Goal: Task Accomplishment & Management: Use online tool/utility

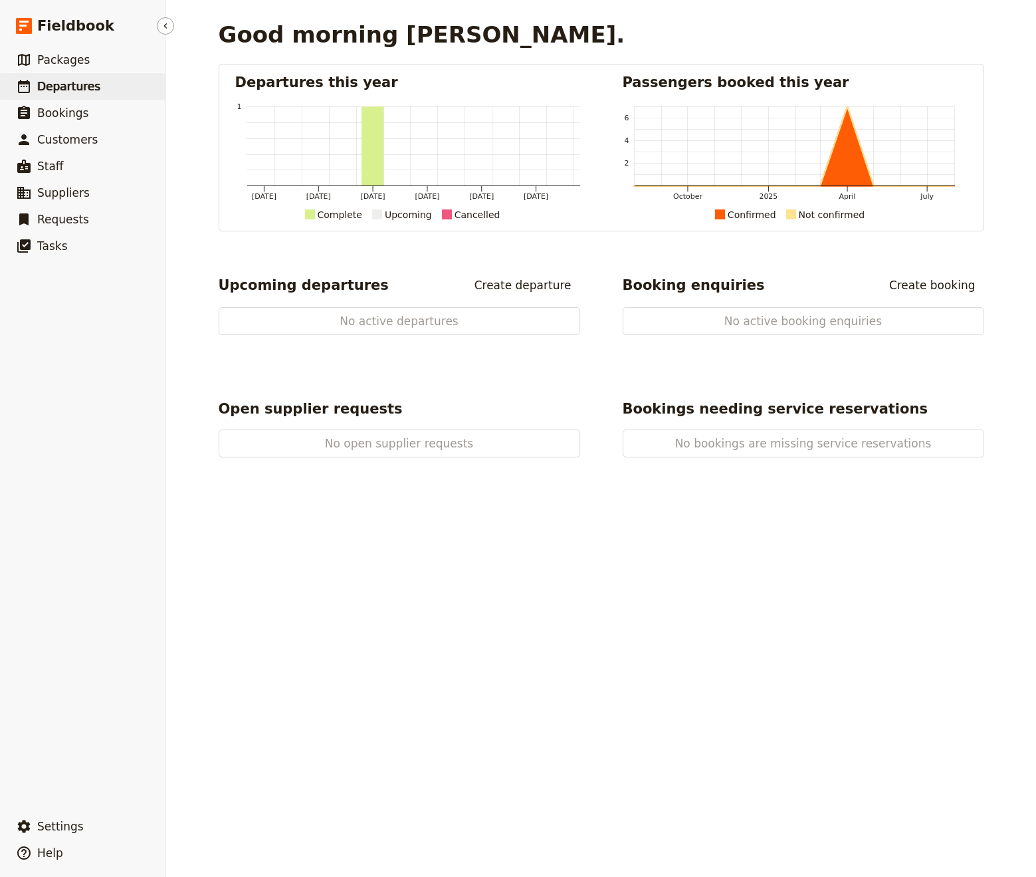
click at [64, 84] on span "Departures" at bounding box center [68, 86] width 63 height 13
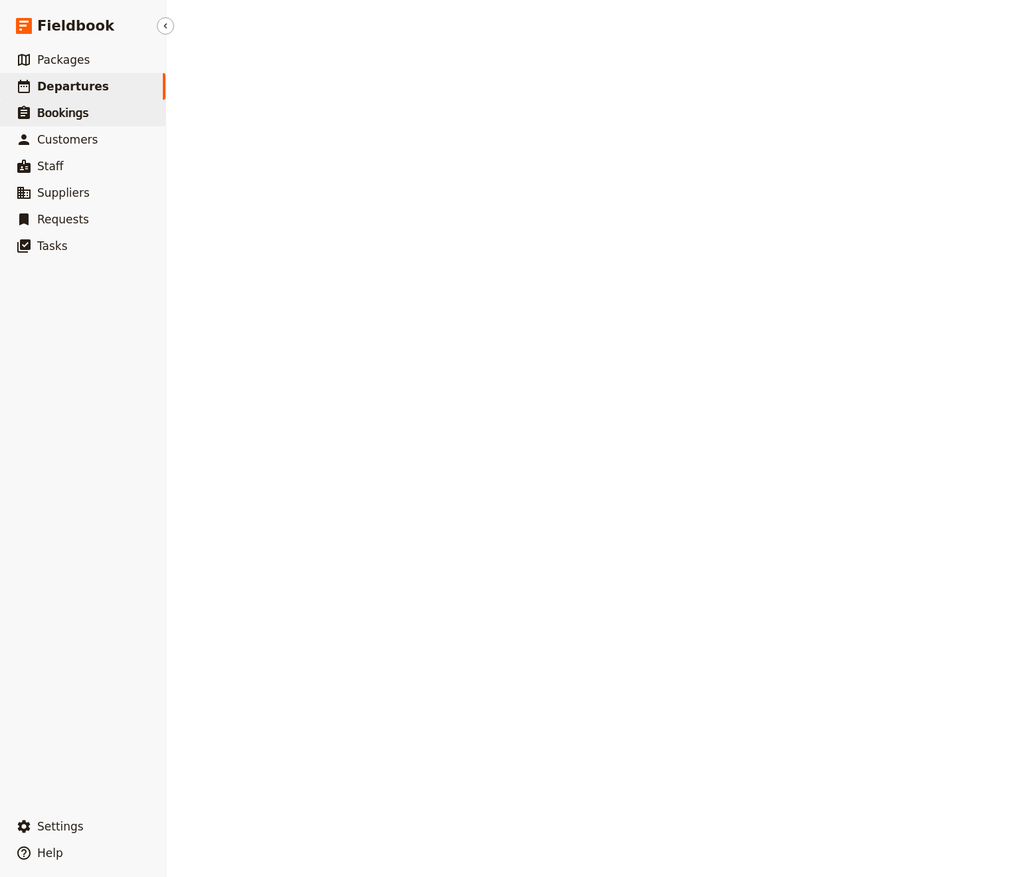
click at [86, 120] on link "​ Bookings" at bounding box center [82, 113] width 165 height 27
click at [74, 54] on span "Packages" at bounding box center [63, 59] width 53 height 13
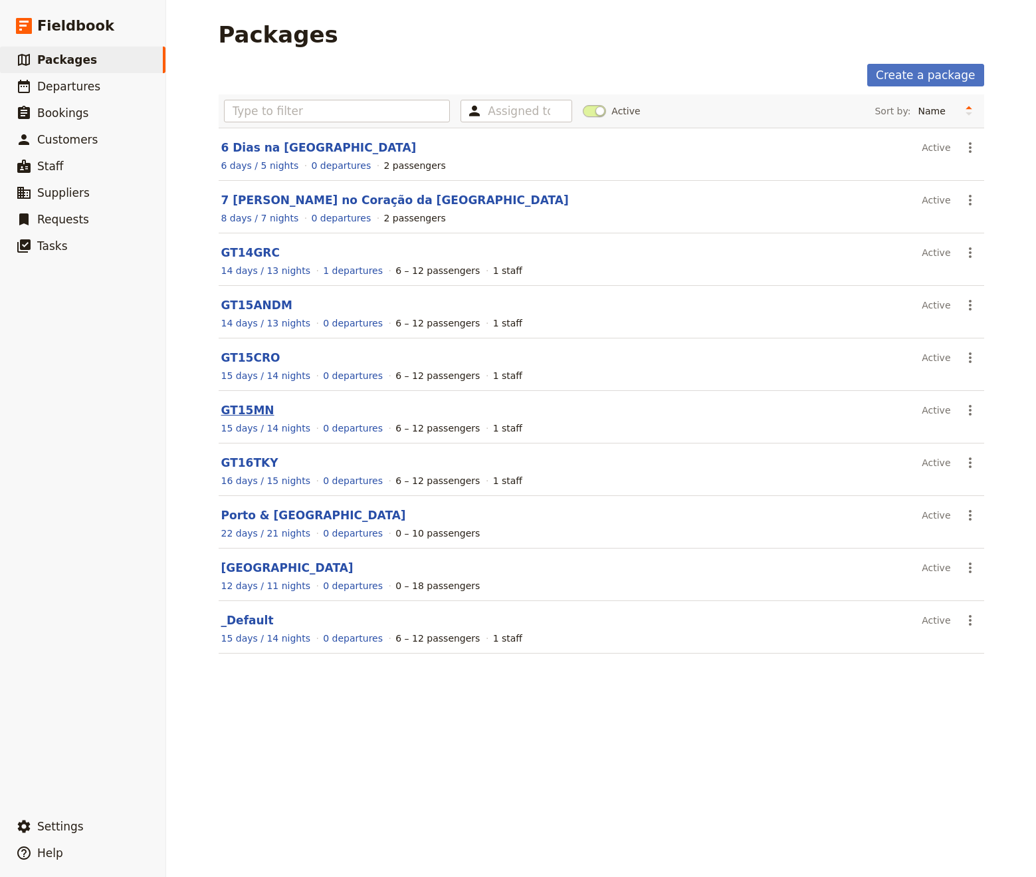
click at [250, 409] on link "GT15MN" at bounding box center [247, 409] width 53 height 13
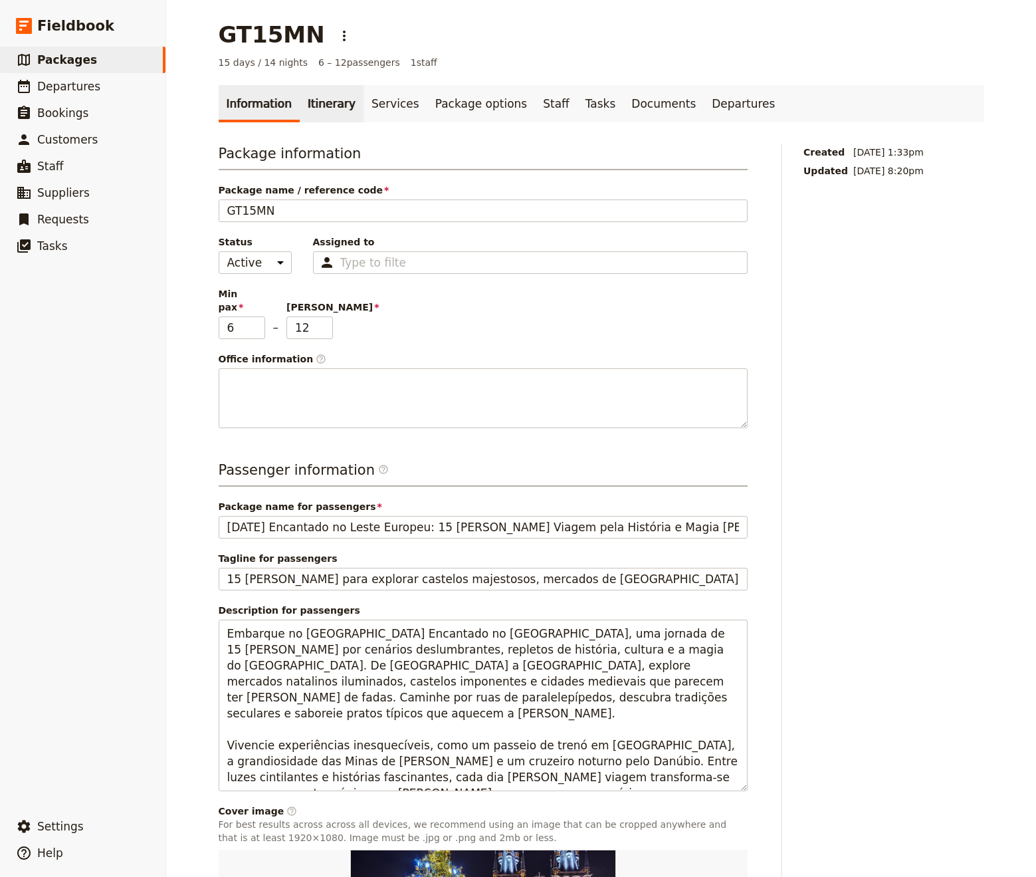
click at [314, 107] on link "Itinerary" at bounding box center [332, 103] width 64 height 37
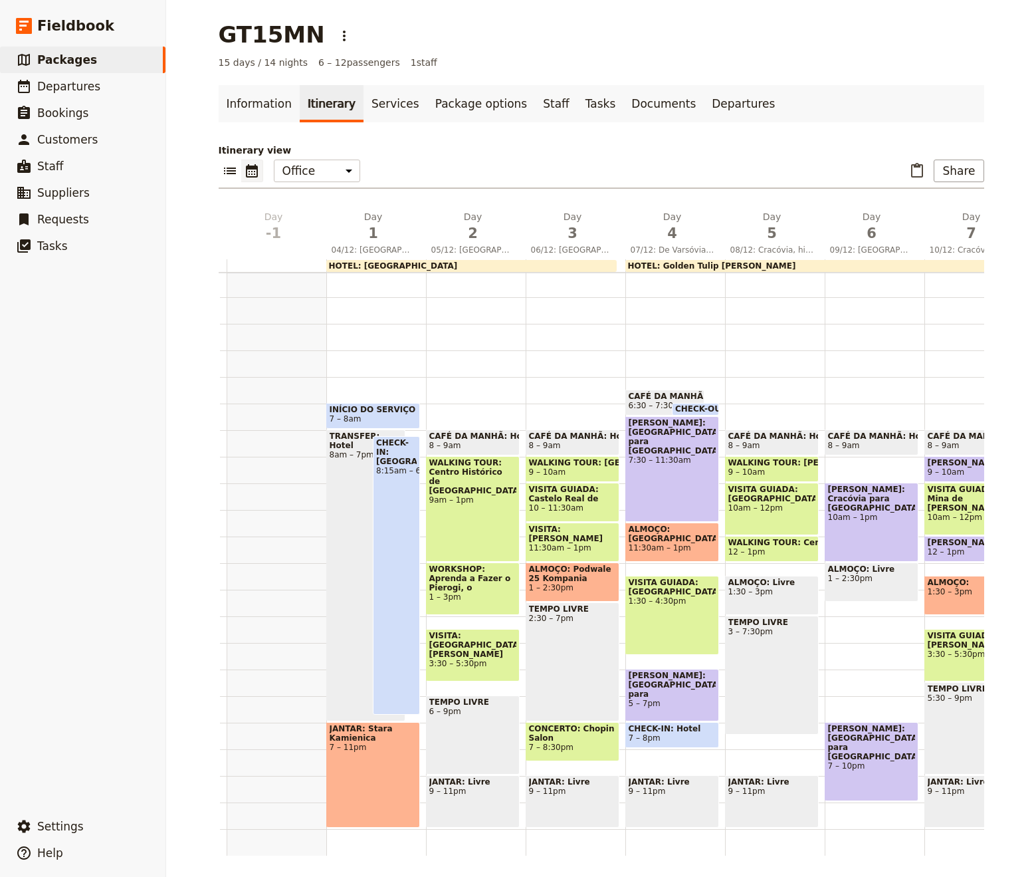
scroll to position [0, 49]
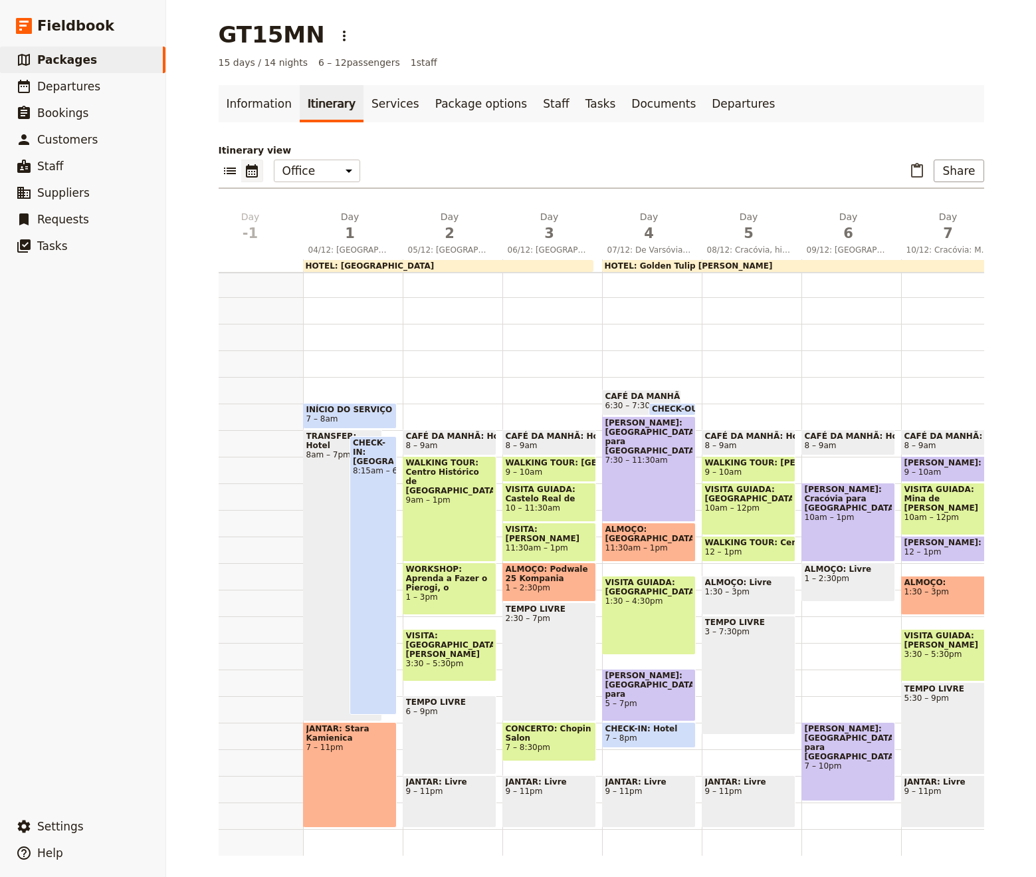
click at [360, 762] on div "JANTAR: Stara Kamienica 7 – 11pm" at bounding box center [350, 775] width 94 height 106
select select "1"
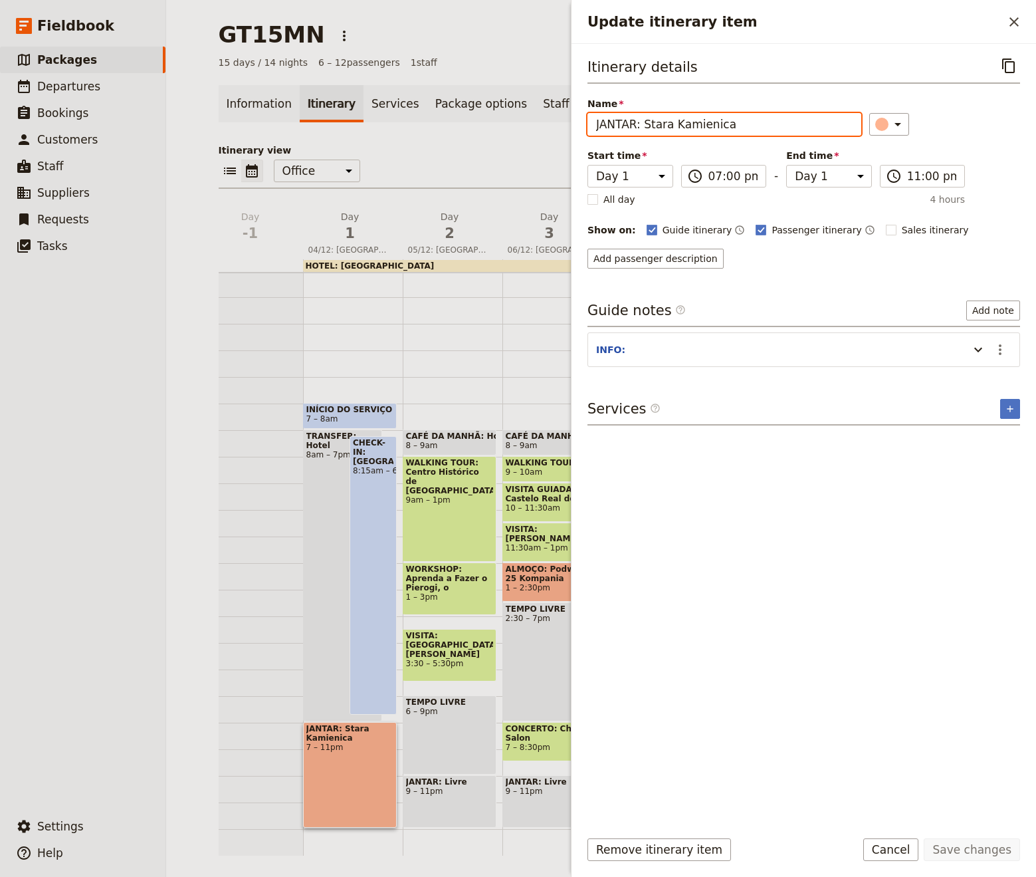
click at [741, 126] on input "JANTAR: Stara Kamienica" at bounding box center [724, 124] width 274 height 23
click at [980, 356] on icon "Update itinerary item" at bounding box center [978, 350] width 16 height 16
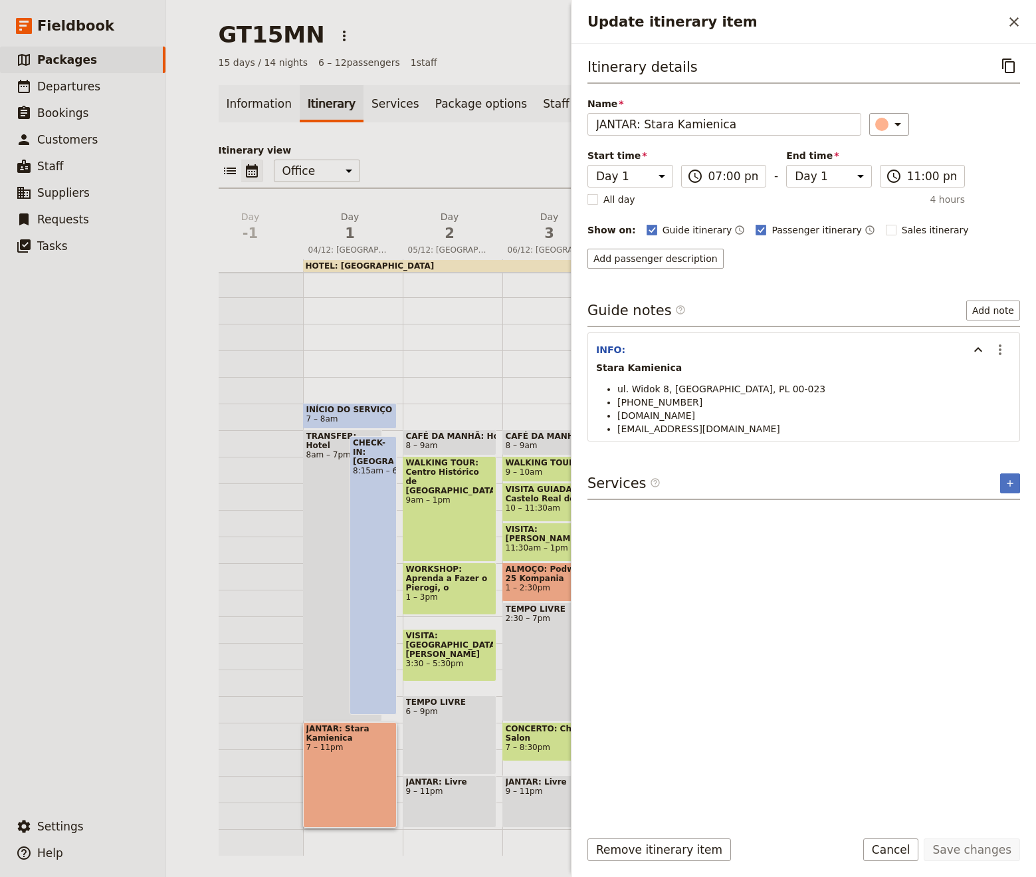
click at [608, 373] on p "Stara Kamienica" at bounding box center [803, 367] width 415 height 13
click at [608, 366] on strong "Stara Kamienica" at bounding box center [639, 367] width 86 height 11
drag, startPoint x: 608, startPoint y: 366, endPoint x: 655, endPoint y: 366, distance: 47.2
click at [655, 366] on strong "Stara Kamienica" at bounding box center [639, 367] width 86 height 11
copy strong "Stara Kamienica"
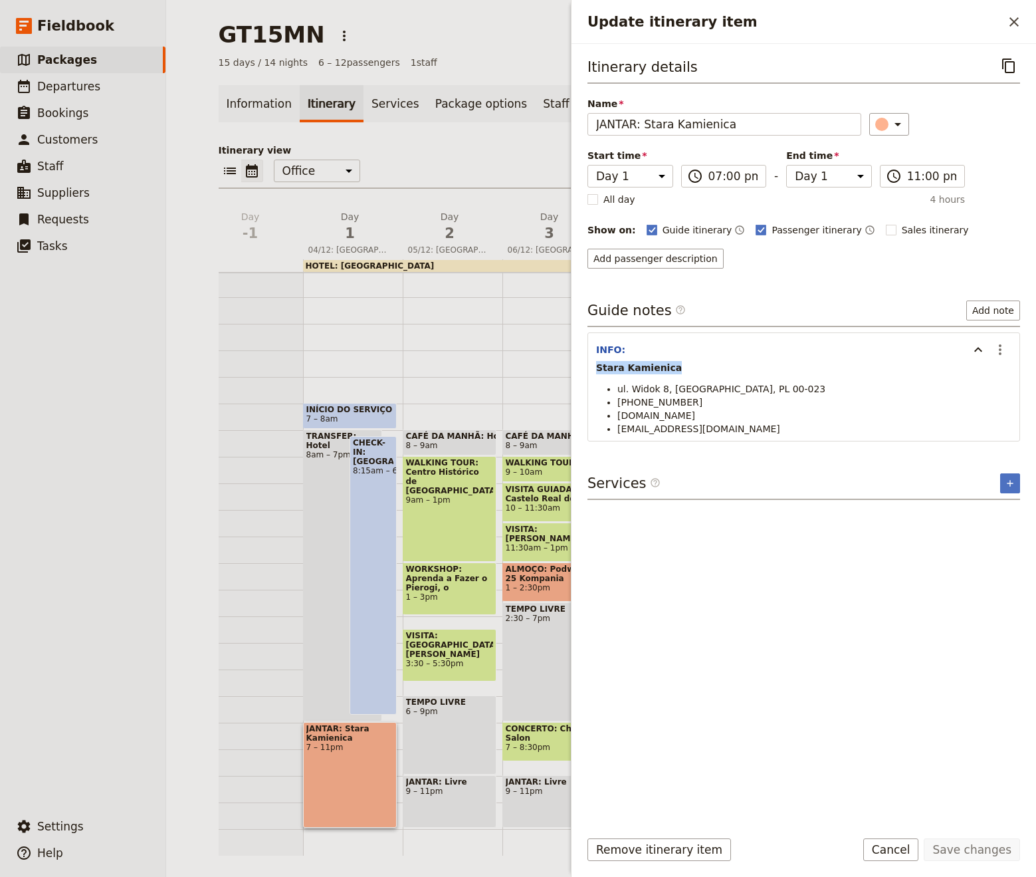
click at [271, 641] on div at bounding box center [253, 536] width 100 height 638
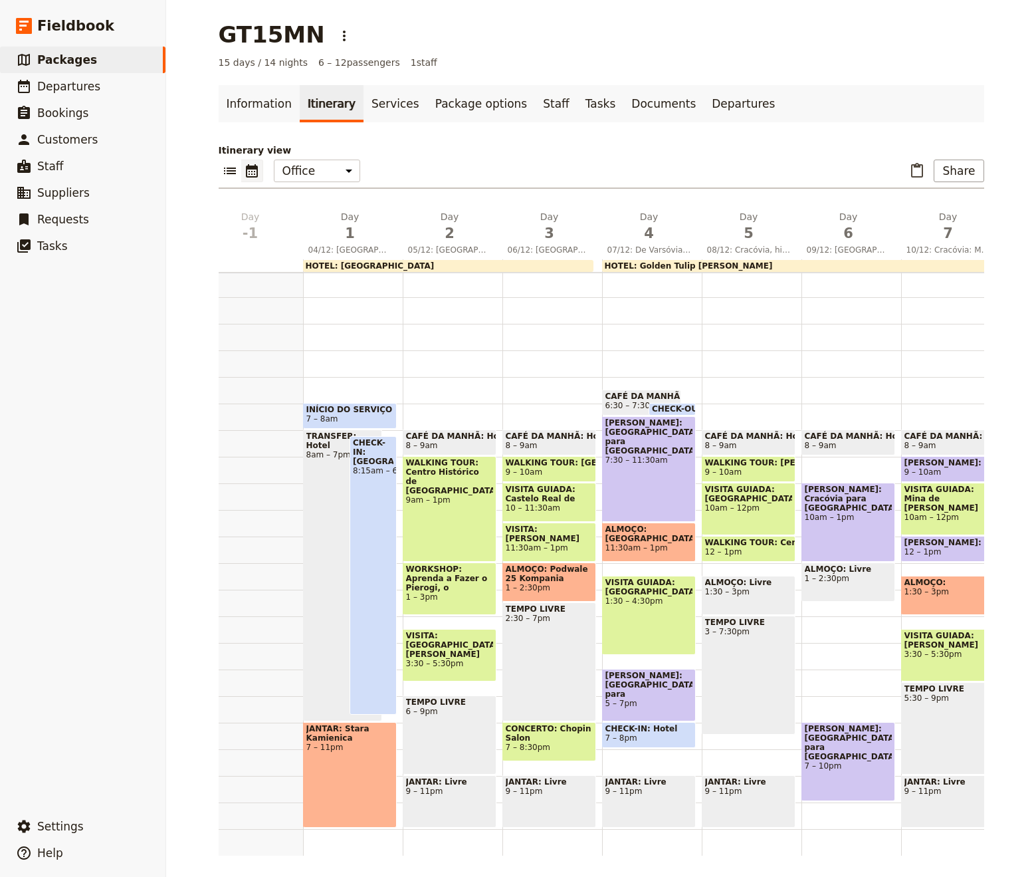
click at [461, 538] on div "WALKING TOUR: [GEOGRAPHIC_DATA] 9am – 1pm" at bounding box center [450, 509] width 94 height 106
select select "2"
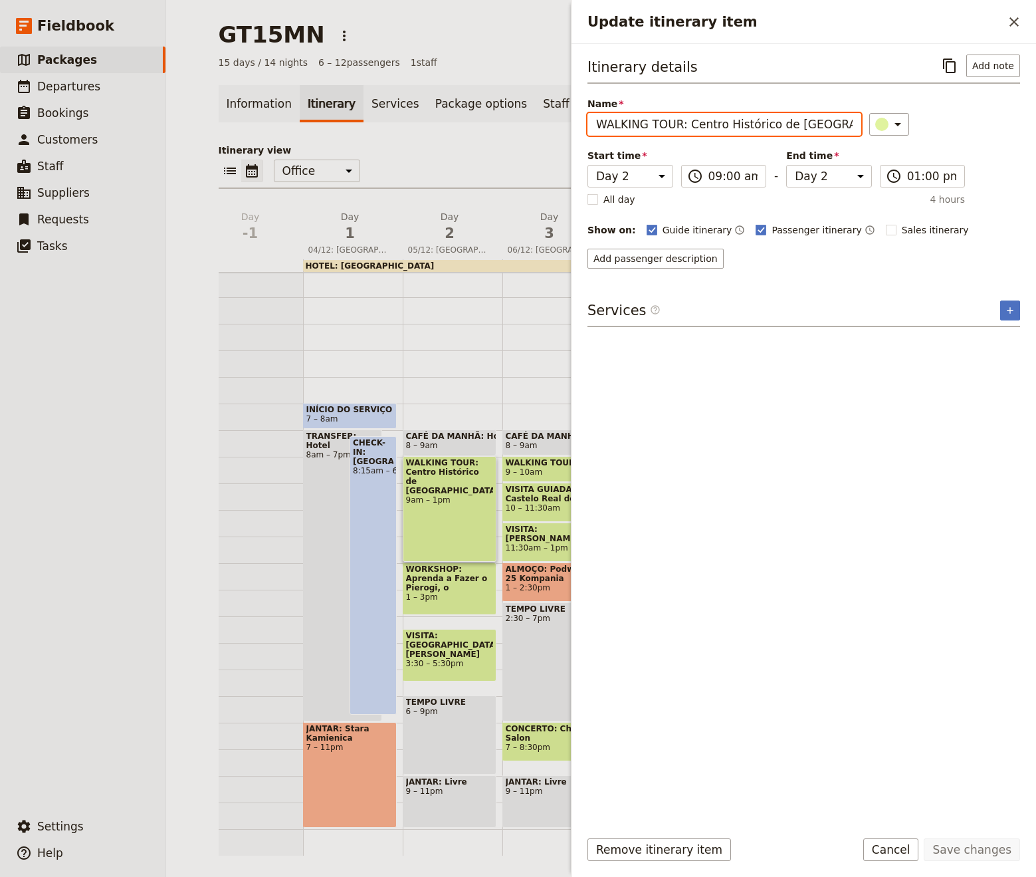
click at [825, 118] on input "WALKING TOUR: Centro Histórico de [GEOGRAPHIC_DATA]" at bounding box center [724, 124] width 274 height 23
click at [469, 603] on div "WORKSHOP: Aprenda a Fazer o Pierogi, o Tradicional Prato Polonês 1 – 3pm" at bounding box center [450, 588] width 94 height 53
select select "2"
click at [772, 120] on input "WORKSHOP: Aprenda a Fazer o Pierogi, o Tradicional Prato Polonês" at bounding box center [724, 124] width 274 height 23
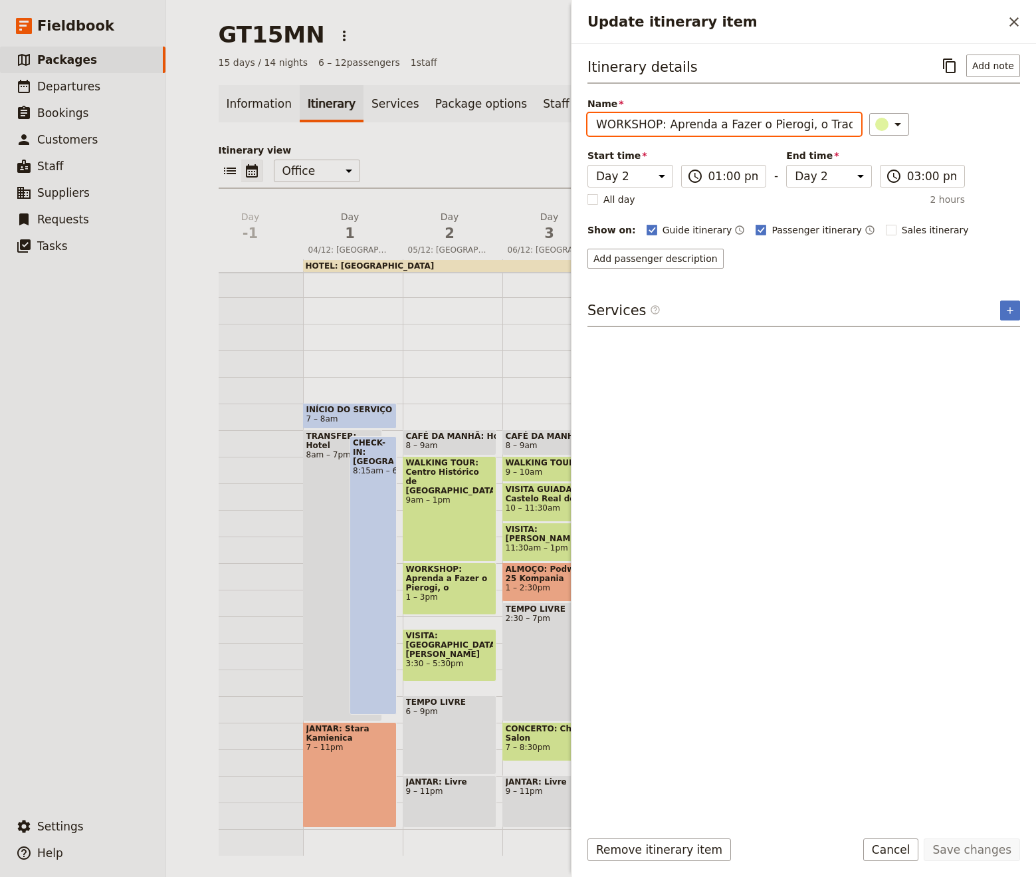
click at [452, 654] on div "VISITA: [GEOGRAPHIC_DATA][PERSON_NAME] 3:30 – 5:30pm" at bounding box center [450, 655] width 94 height 53
select select "2"
click at [746, 124] on input "VISITA: [GEOGRAPHIC_DATA][PERSON_NAME]" at bounding box center [724, 124] width 274 height 23
click at [502, 738] on div "CONCERTO: Chopin Salon 7 – 8:30pm" at bounding box center [549, 741] width 94 height 39
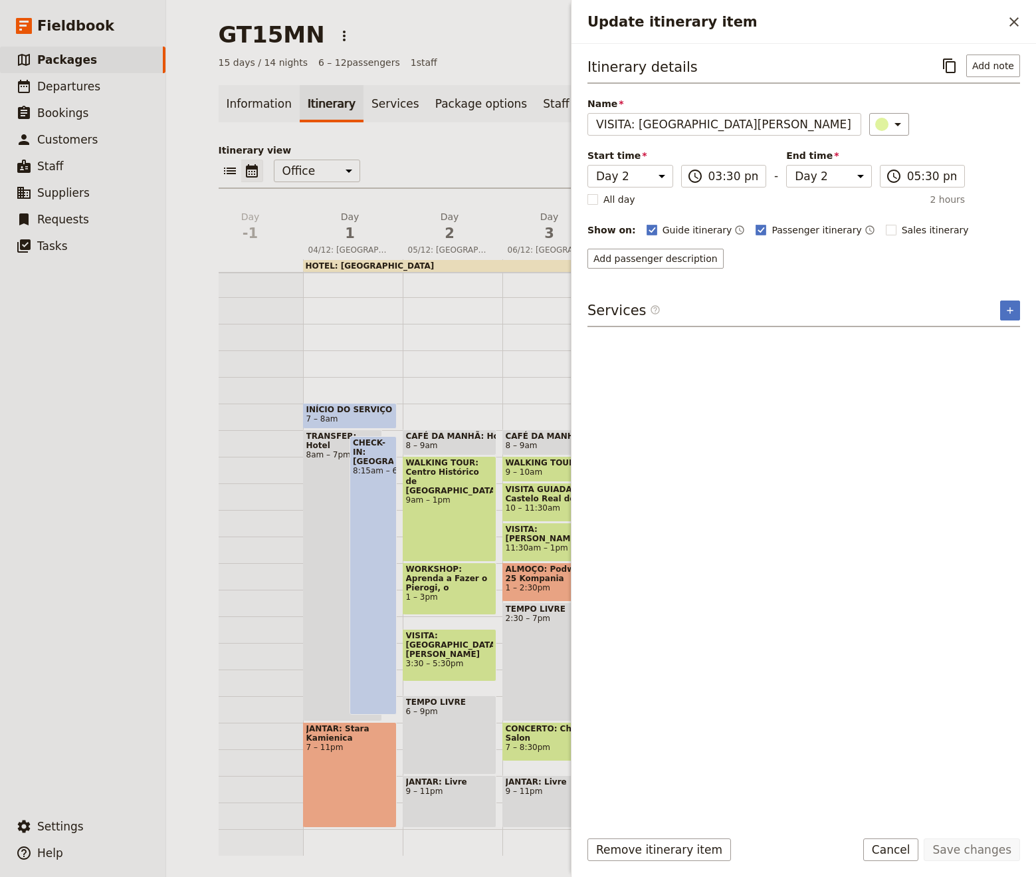
select select "3"
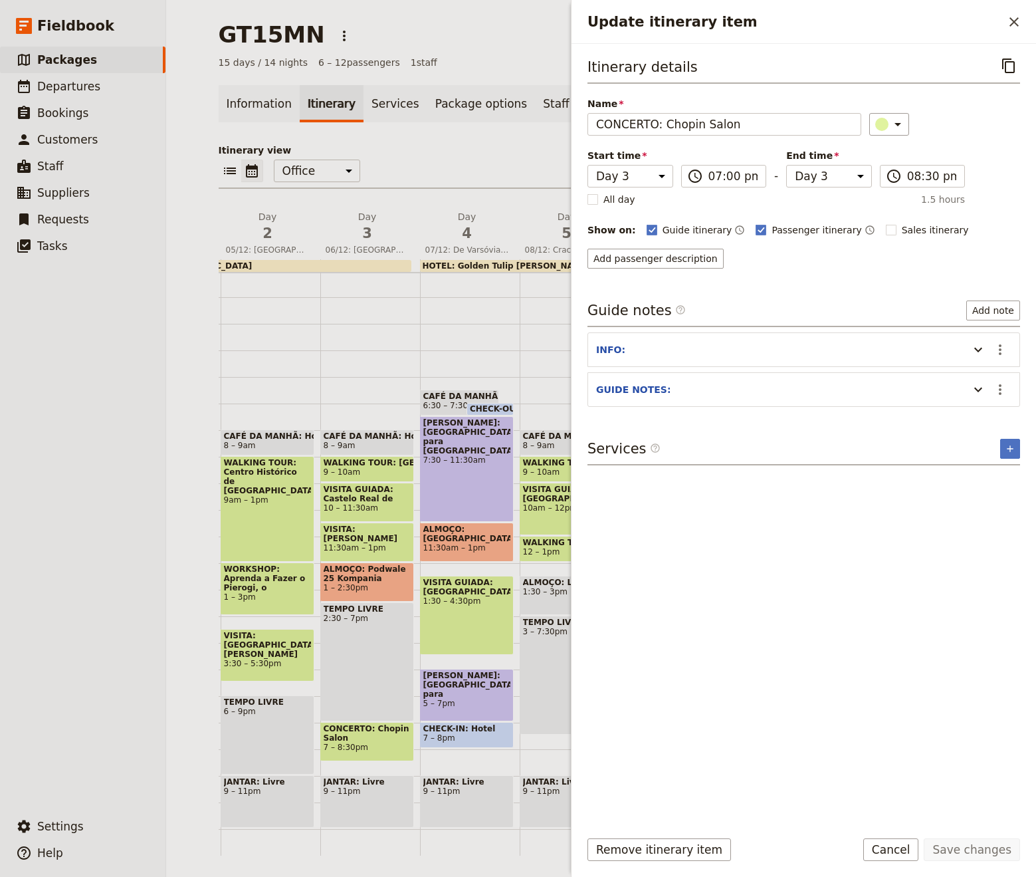
scroll to position [0, 233]
click at [380, 750] on span "7 – 8:30pm" at bounding box center [365, 746] width 87 height 9
select select "3"
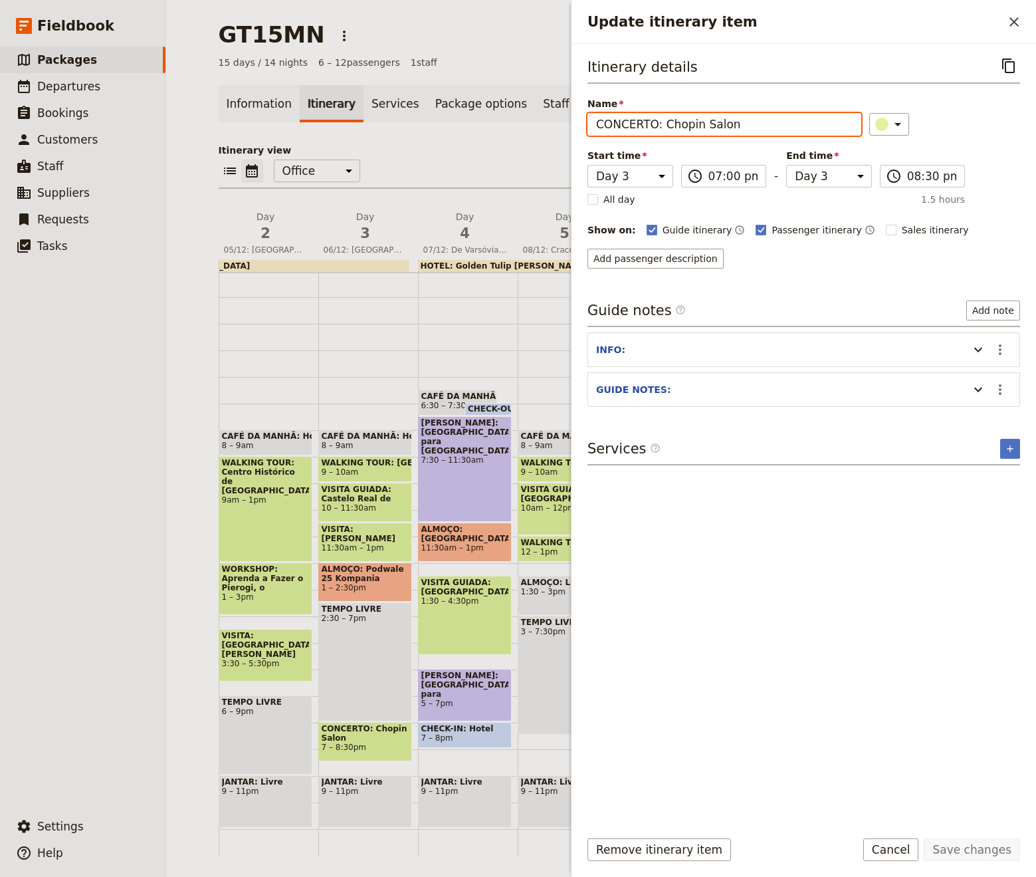
click at [738, 128] on input "CONCERTO: Chopin Salon" at bounding box center [724, 124] width 274 height 23
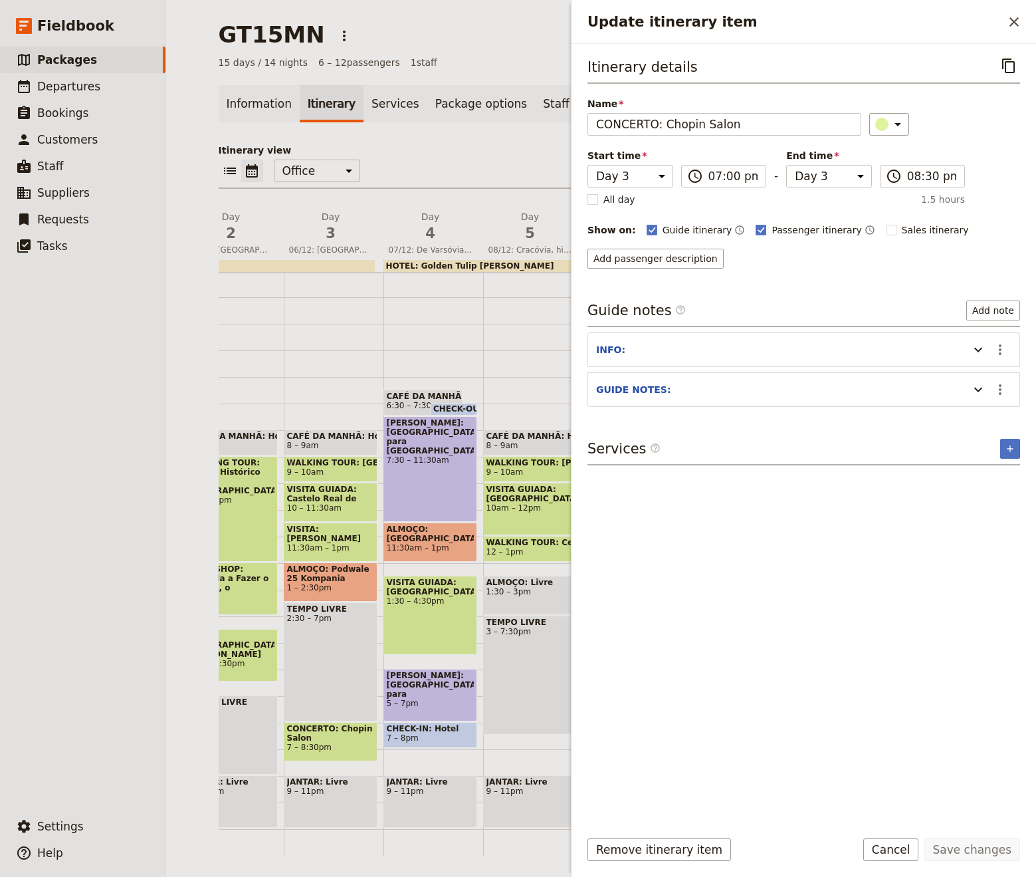
scroll to position [0, 274]
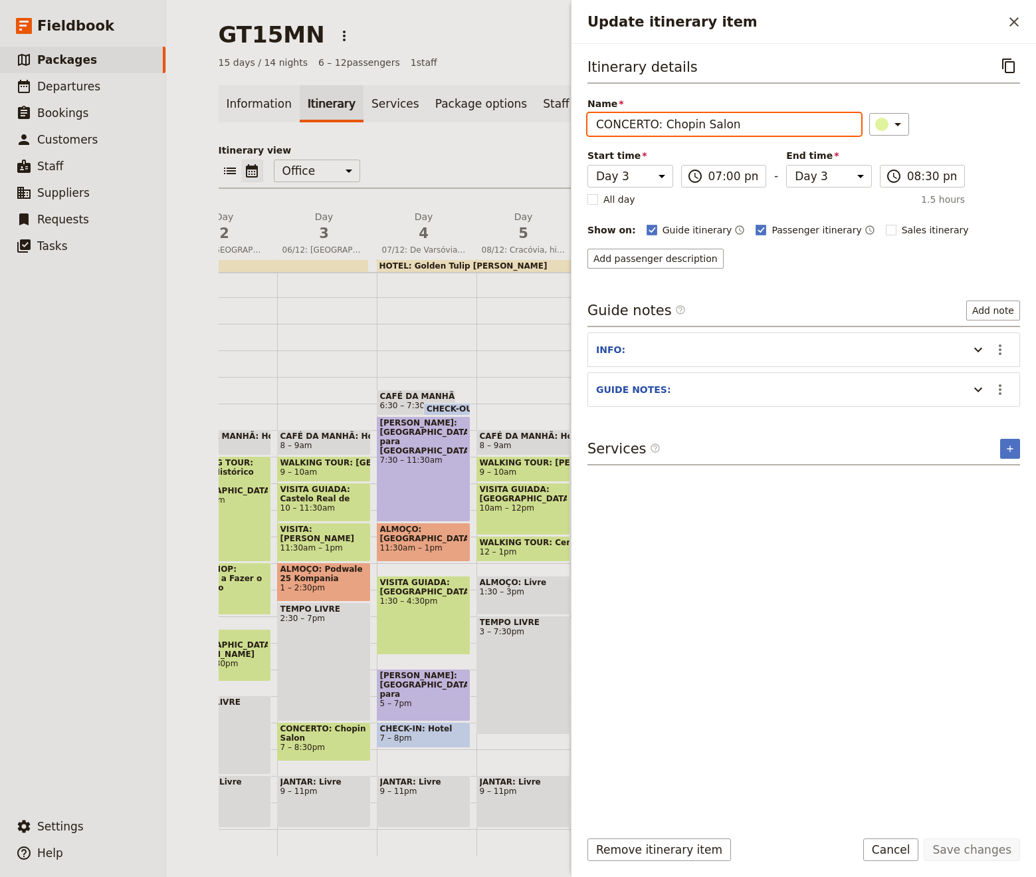
click at [413, 539] on span "ALMOÇO: [GEOGRAPHIC_DATA]" at bounding box center [423, 533] width 87 height 19
select select "4"
click at [744, 127] on input "ALMOÇO: [GEOGRAPHIC_DATA]" at bounding box center [724, 124] width 274 height 23
click at [440, 532] on span "ALMOÇO: [GEOGRAPHIC_DATA]" at bounding box center [423, 533] width 87 height 19
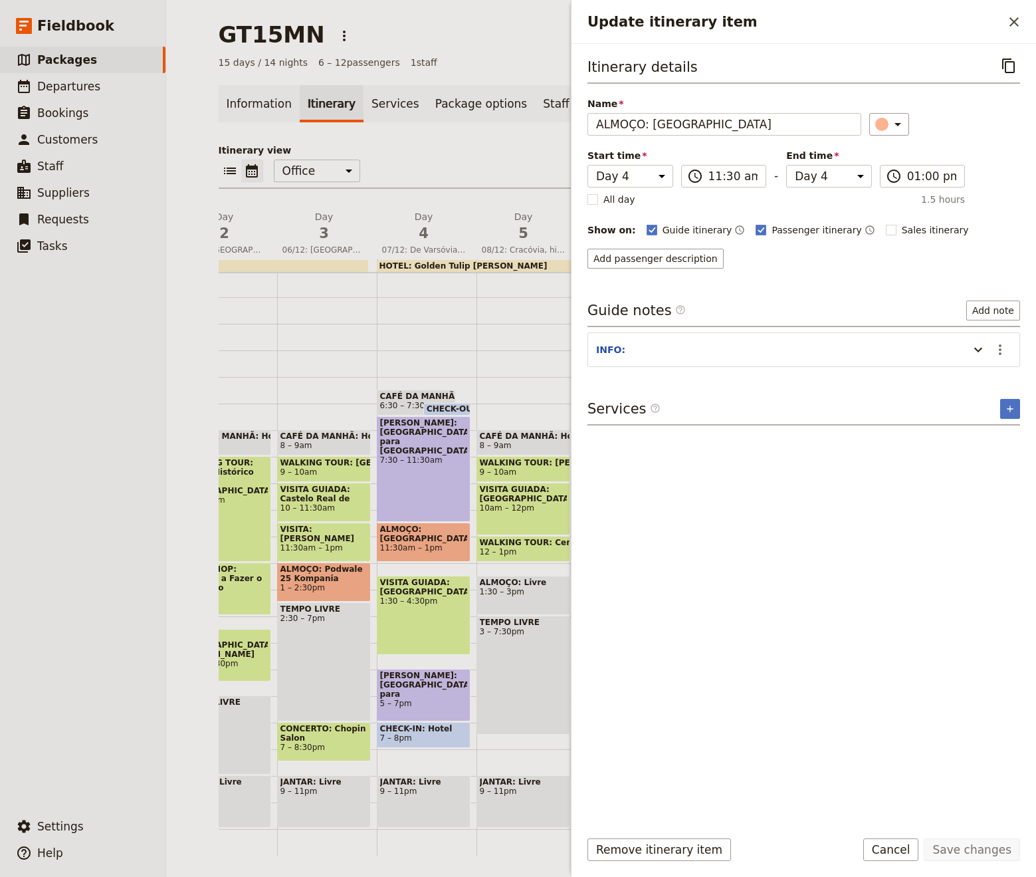
select select "4"
click at [751, 119] on input "ALMOÇO: [GEOGRAPHIC_DATA]" at bounding box center [724, 124] width 274 height 23
click at [435, 636] on div "VISITA GUIADA: [GEOGRAPHIC_DATA] 1:30 – 4:30pm" at bounding box center [424, 615] width 94 height 79
select select "4"
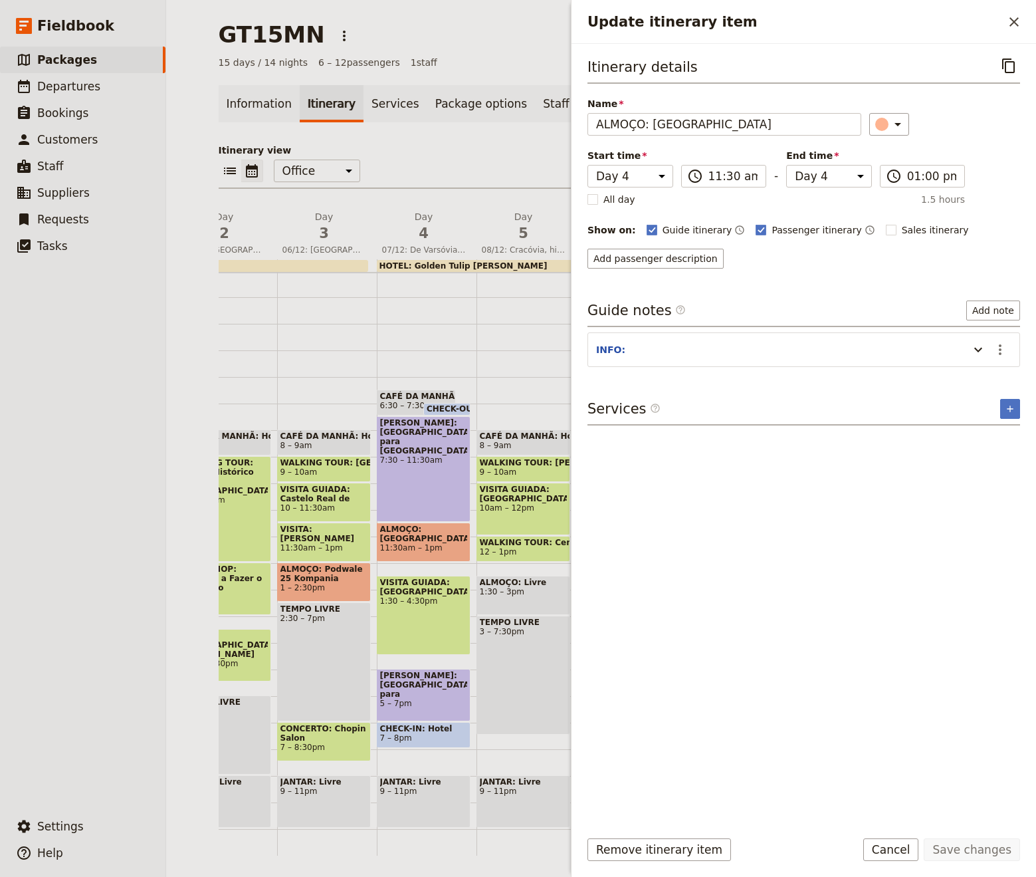
select select "4"
click at [435, 636] on div "VISITA GUIADA: [GEOGRAPHIC_DATA] 1:30 – 4:30pm" at bounding box center [424, 615] width 94 height 79
select select "4"
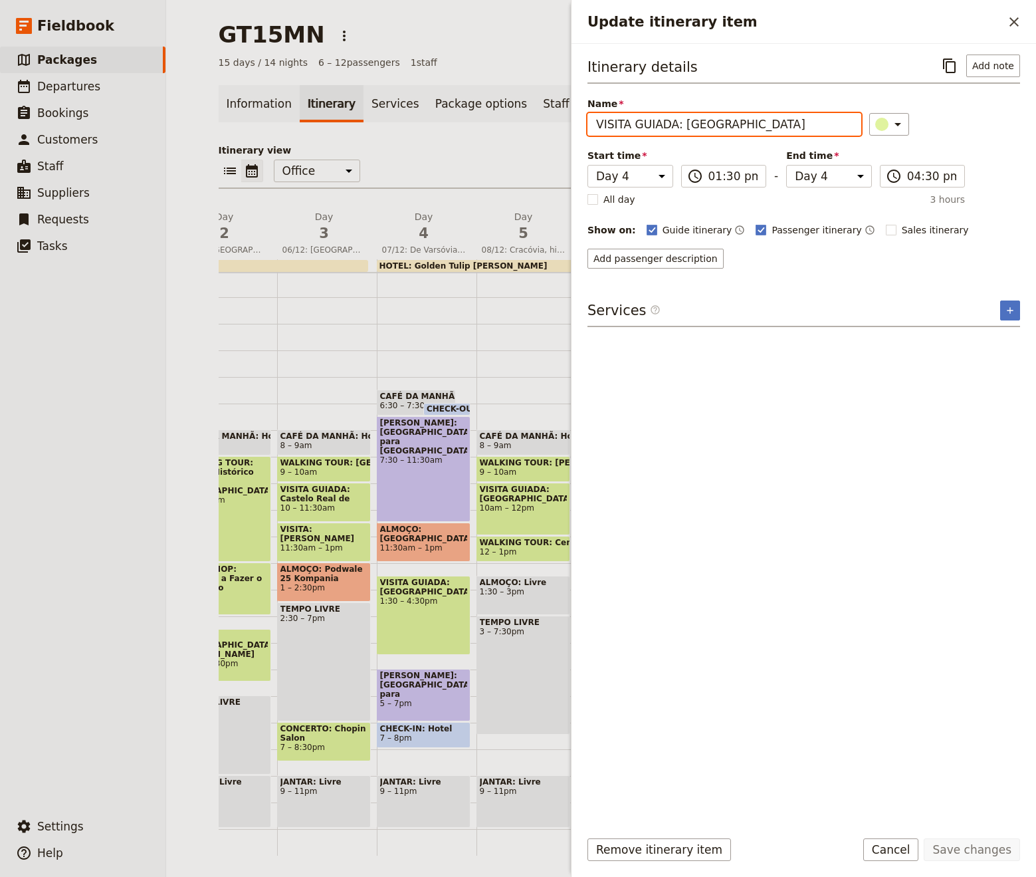
click at [752, 118] on input "VISITA GUIADA: [GEOGRAPHIC_DATA]" at bounding box center [724, 124] width 274 height 23
click at [481, 427] on div "CAFÉ DA MANHÃ: Hotel 8 – 9am WALKING TOUR: [PERSON_NAME] 9 – 10am VISITA [GEOGR…" at bounding box center [527, 536] width 100 height 638
select select "5"
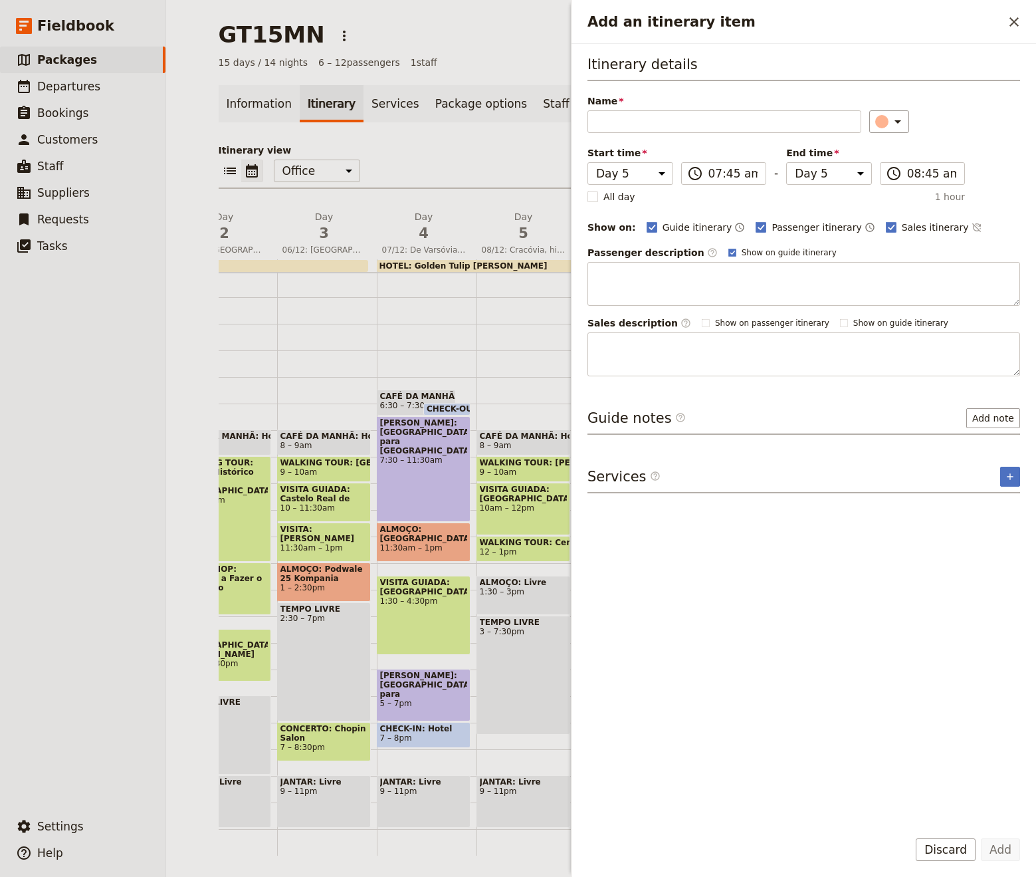
click at [514, 341] on div "CAFÉ DA MANHÃ: Hotel 8 – 9am WALKING TOUR: [PERSON_NAME] 9 – 10am VISITA [GEOGR…" at bounding box center [527, 536] width 100 height 638
select select "5"
click at [45, 582] on ul "​ Packages ​ Departures ​ Bookings ​ Customers ​ Staff ​ Suppliers ​ Requests ​…" at bounding box center [82, 427] width 165 height 761
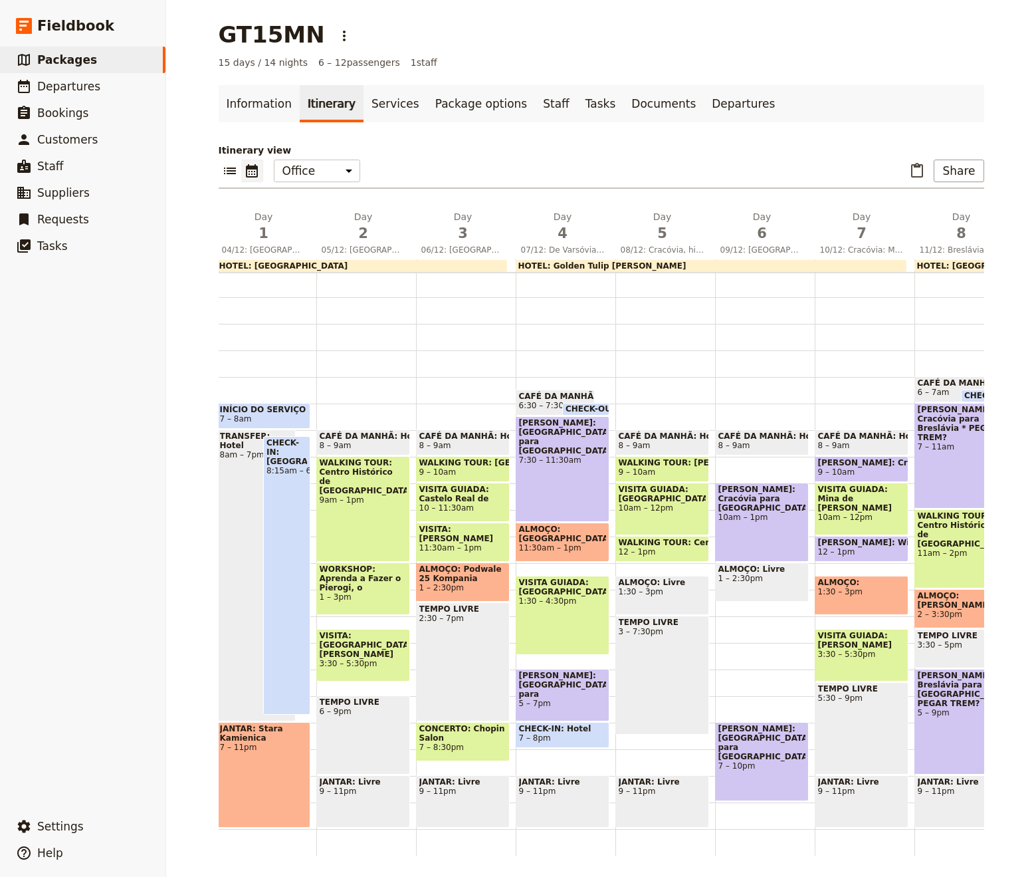
scroll to position [0, 134]
click at [576, 734] on span "7 – 8pm" at bounding box center [563, 737] width 87 height 9
select select "4"
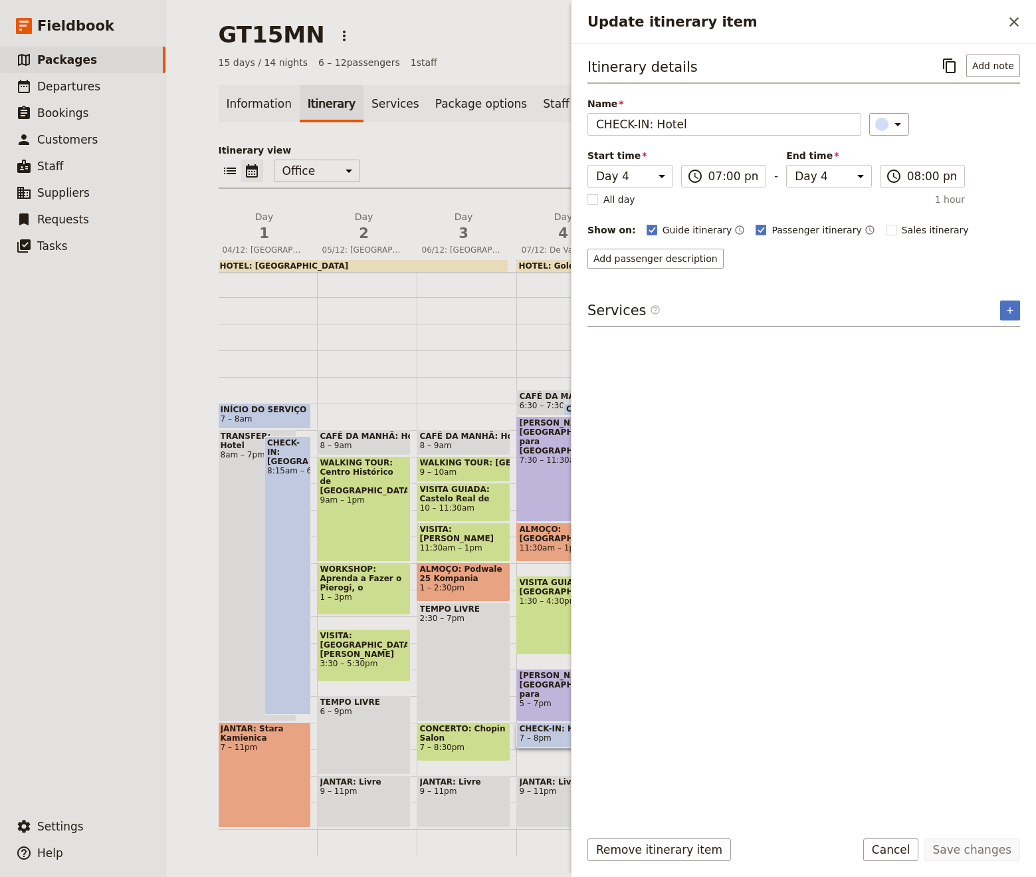
click at [445, 373] on div "CAFÉ DA MANHÃ: Hotel 8 – 9am WALKING TOUR: [GEOGRAPHIC_DATA] 9 – 10am VISITA GU…" at bounding box center [467, 536] width 100 height 638
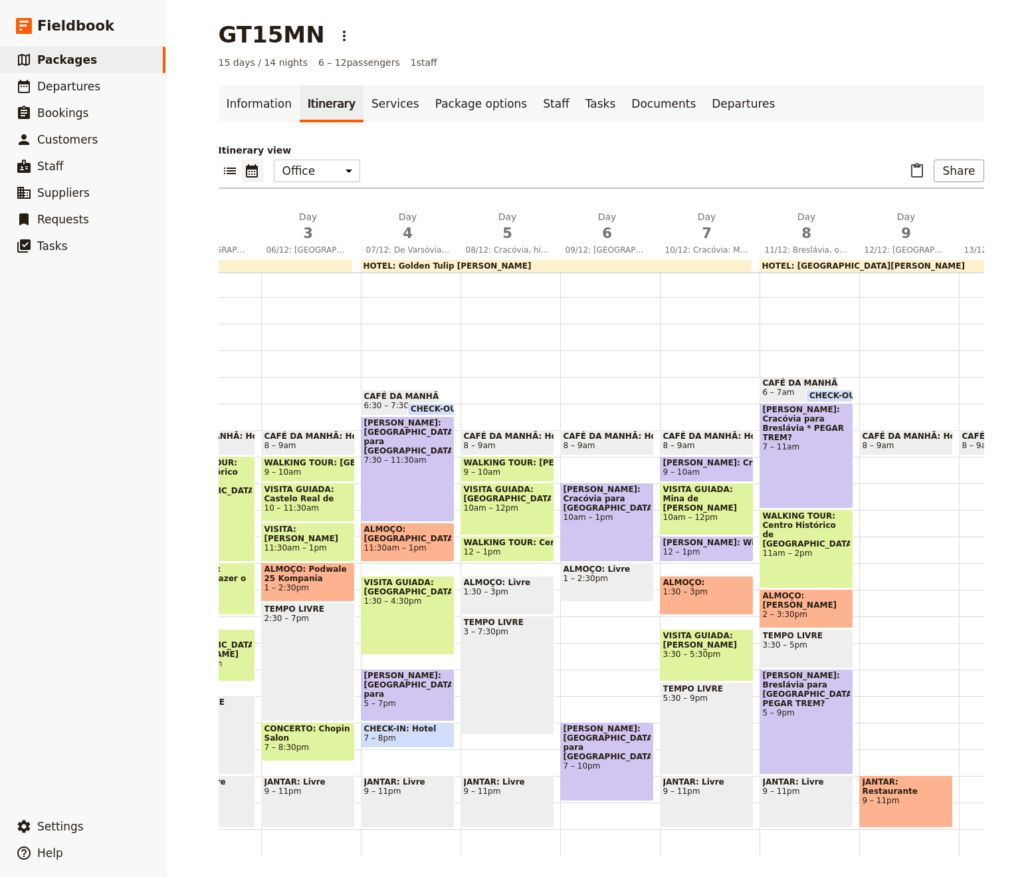
scroll to position [0, 297]
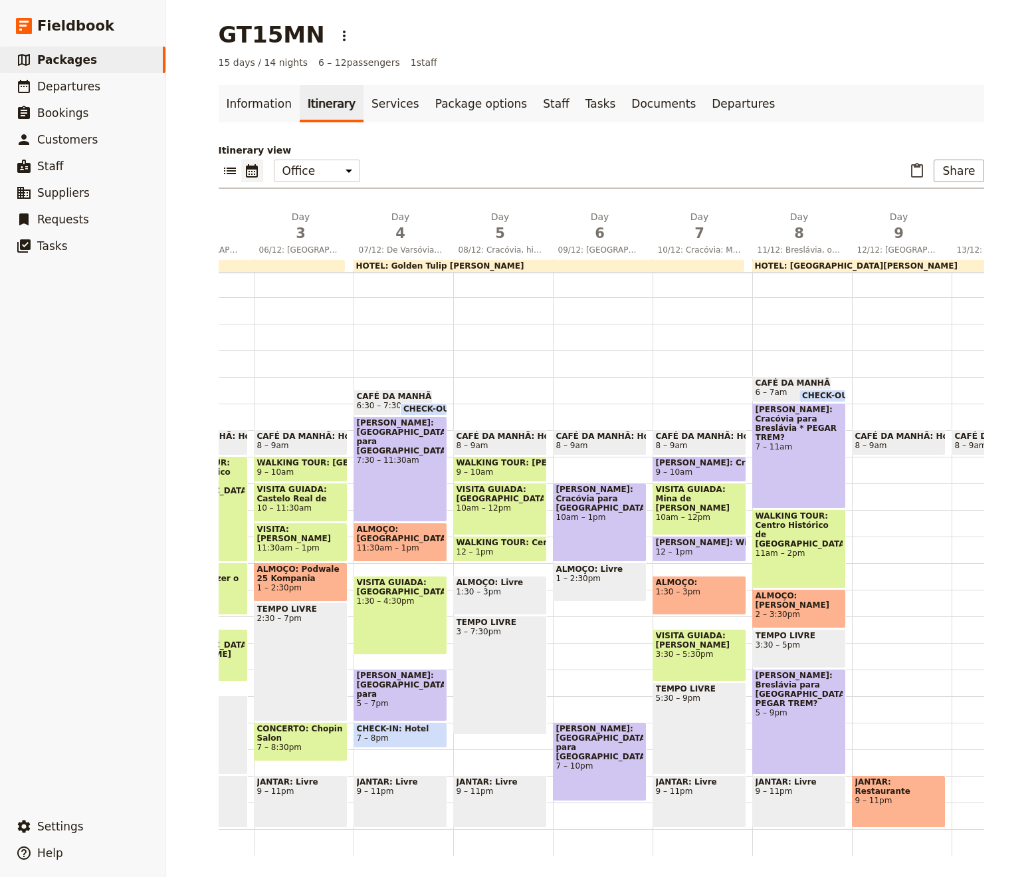
click at [474, 469] on span "9 – 10am" at bounding box center [475, 471] width 37 height 9
select select "5"
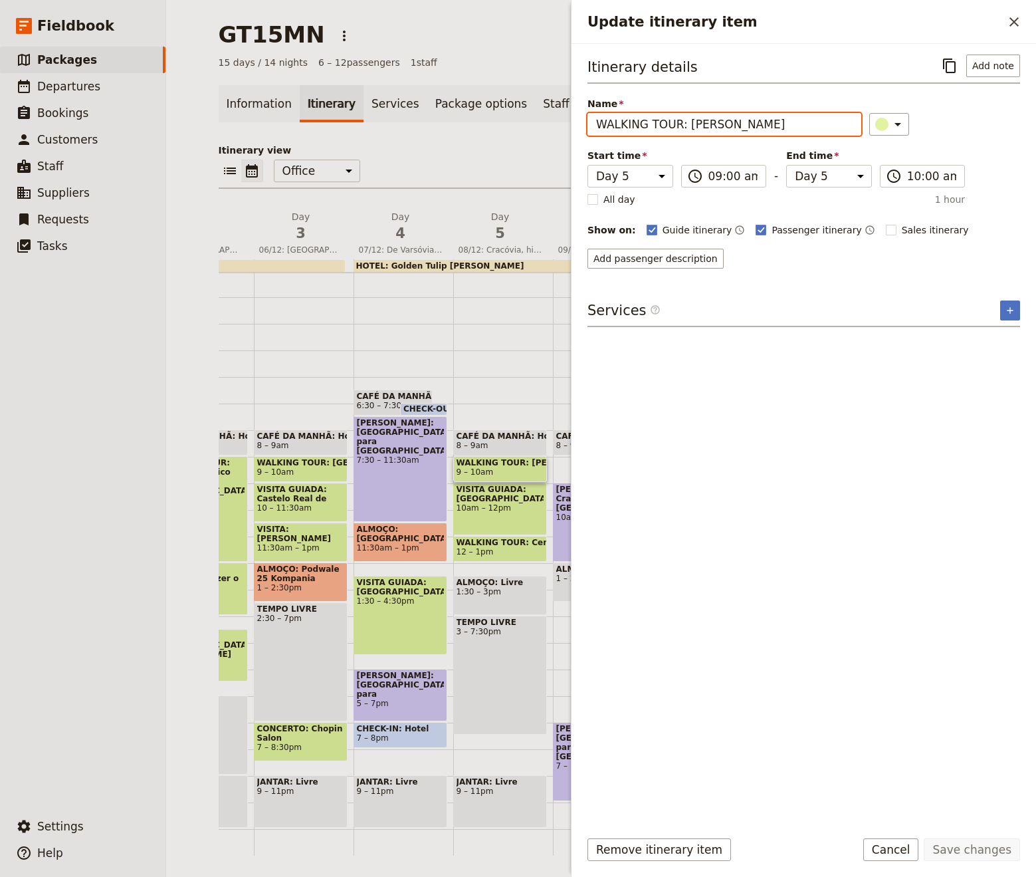
click at [718, 124] on input "WALKING TOUR: [PERSON_NAME]" at bounding box center [724, 124] width 274 height 23
type input "WALKING TOUR: [PERSON_NAME]"
click at [516, 505] on span "10am – 12pm" at bounding box center [500, 507] width 87 height 9
select select "5"
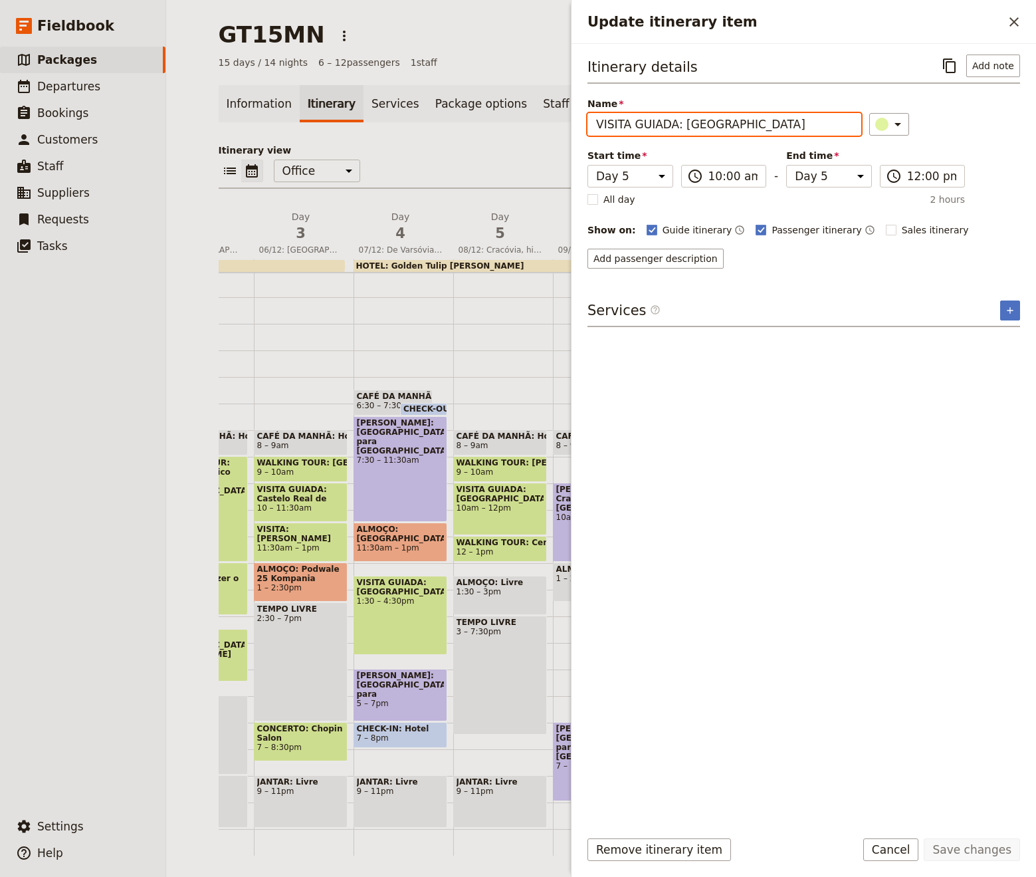
click at [815, 126] on input "VISITA GUIADA: [GEOGRAPHIC_DATA]" at bounding box center [724, 124] width 274 height 23
click at [512, 543] on span "WALKING TOUR: Centro Histórico de [GEOGRAPHIC_DATA]" at bounding box center [500, 542] width 87 height 9
select select "5"
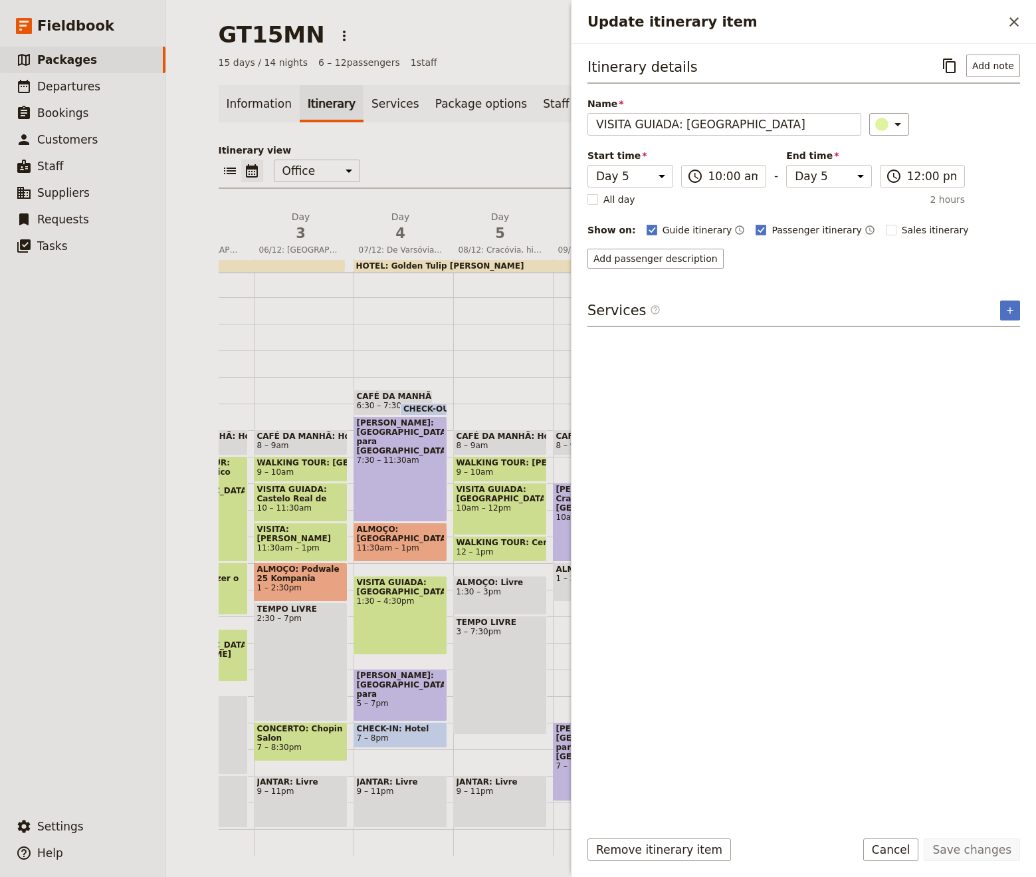
select select "5"
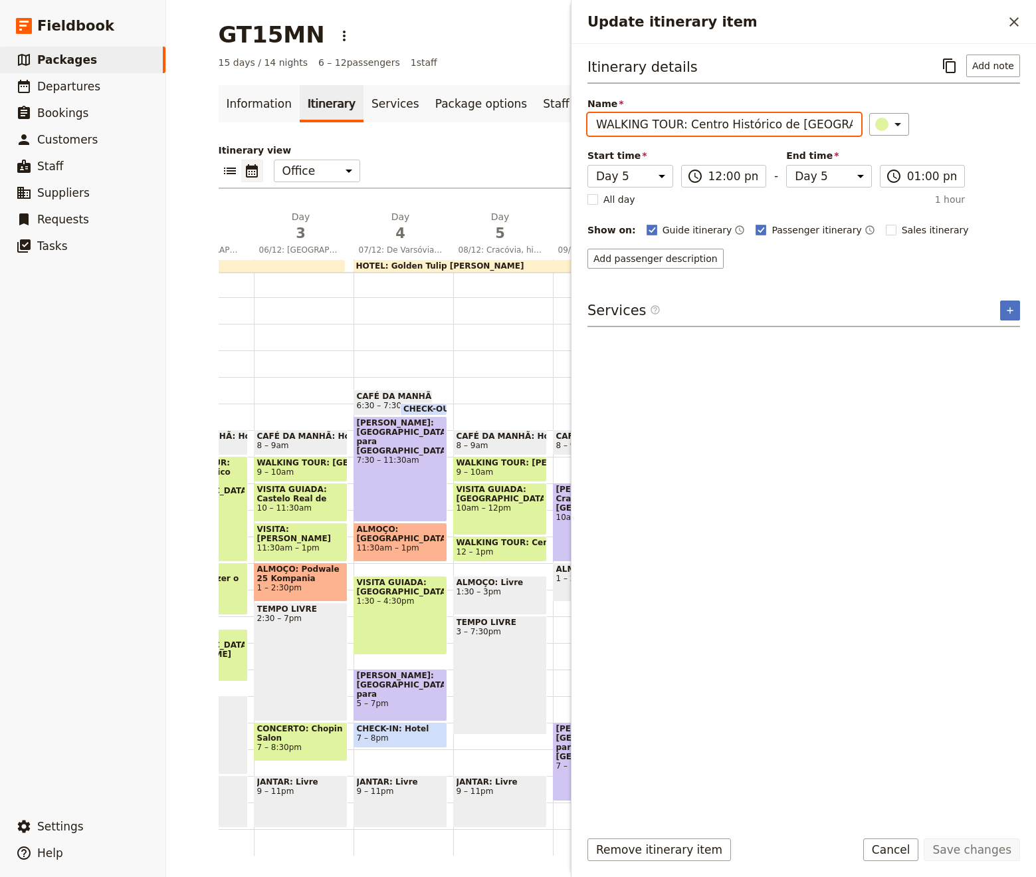
click at [819, 116] on input "WALKING TOUR: Centro Histórico de [GEOGRAPHIC_DATA]" at bounding box center [724, 124] width 274 height 23
click at [492, 561] on div "WALKING TOUR: Centro Histórico de [GEOGRAPHIC_DATA] 12 – 1pm" at bounding box center [500, 549] width 94 height 26
select select "5"
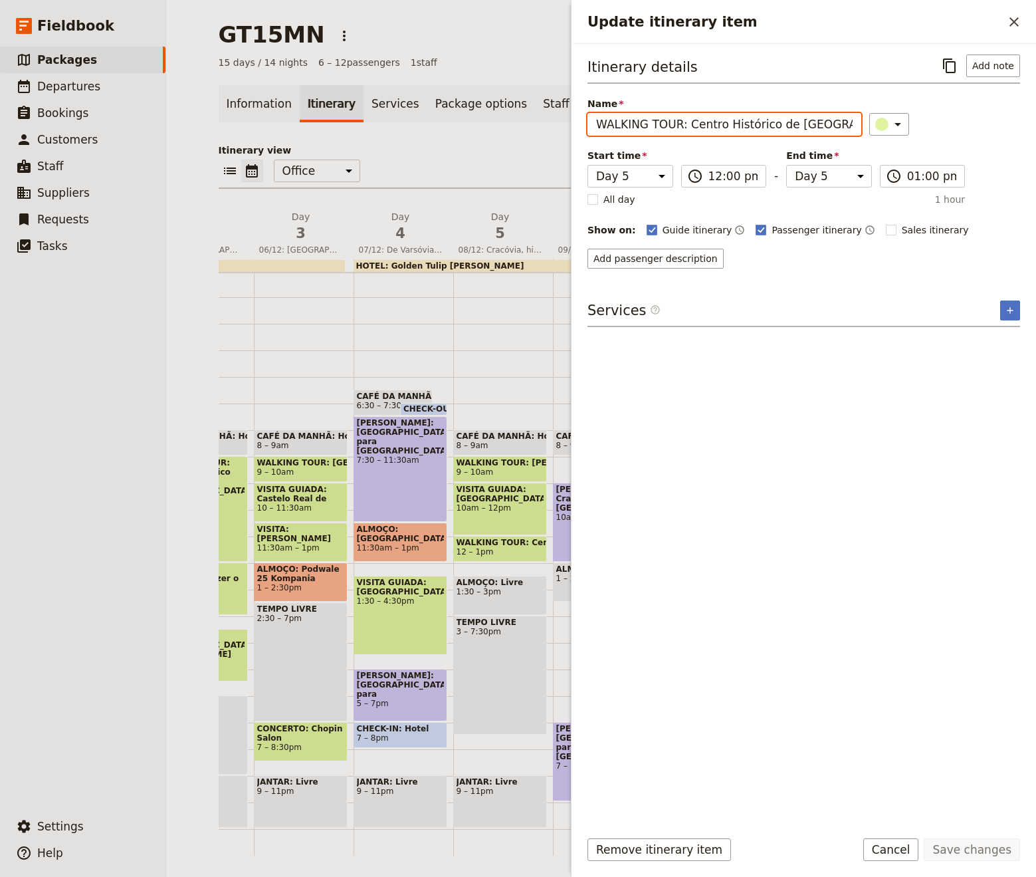
click at [809, 124] on input "WALKING TOUR: Centro Histórico de [GEOGRAPHIC_DATA]" at bounding box center [724, 124] width 274 height 23
drag, startPoint x: 841, startPoint y: 812, endPoint x: 770, endPoint y: 125, distance: 690.8
click at [770, 125] on input "WALKING TOUR: Centro Histórico de [GEOGRAPHIC_DATA]" at bounding box center [724, 124] width 274 height 23
click at [778, 121] on input "WALKING TOUR: Centro Histórico de [GEOGRAPHIC_DATA]" at bounding box center [724, 124] width 274 height 23
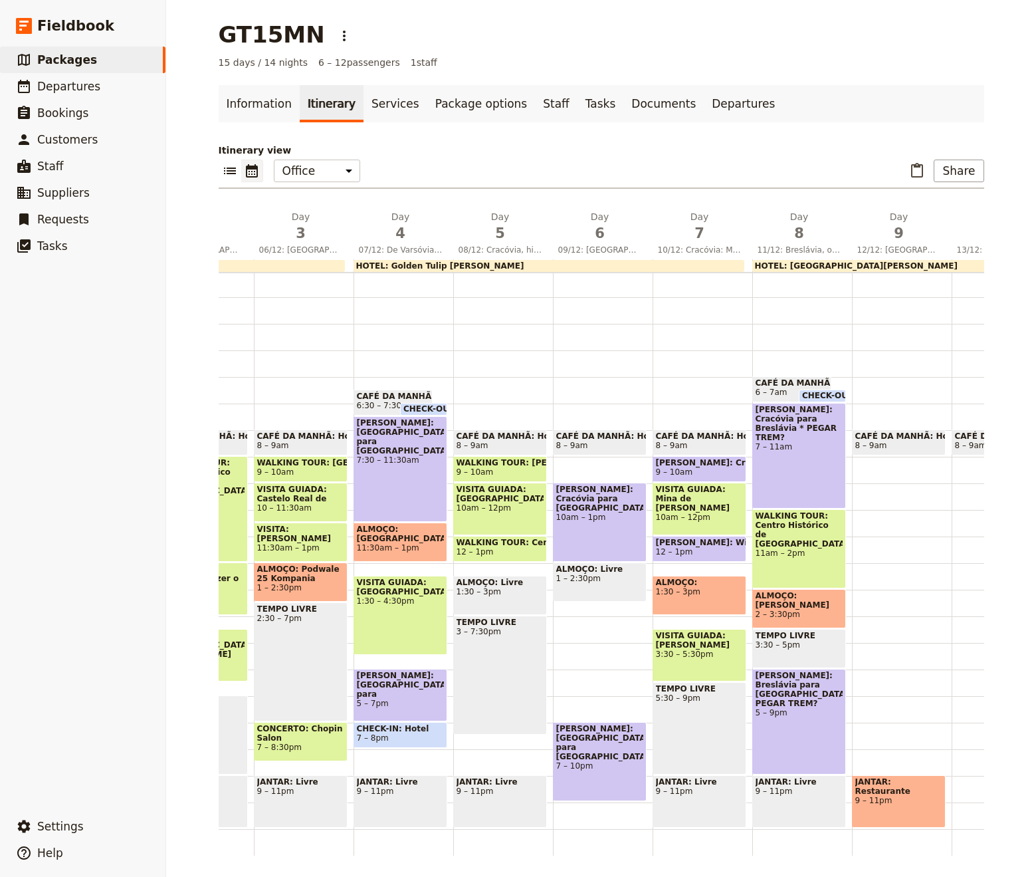
click at [503, 589] on span "1:30 – 3pm" at bounding box center [500, 591] width 87 height 9
select select "5"
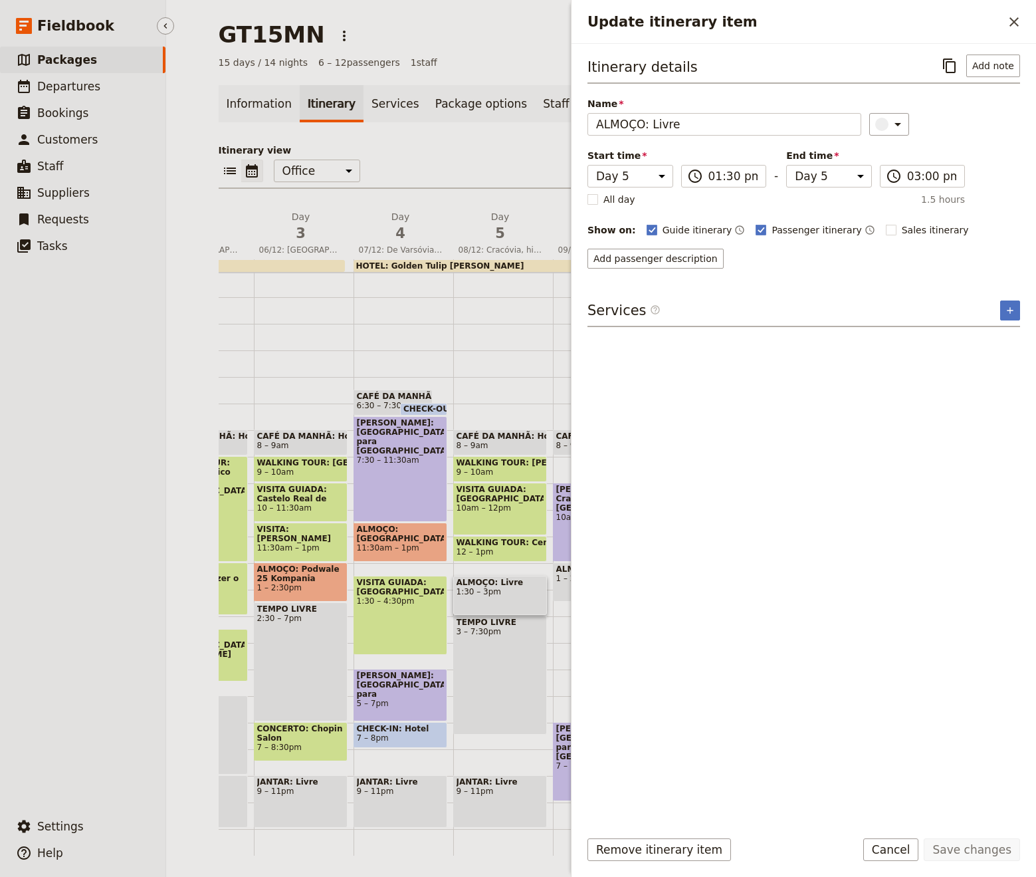
click at [7, 724] on ul "​ Packages ​ Departures ​ Bookings ​ Customers ​ Staff ​ Suppliers ​ Requests ​…" at bounding box center [82, 427] width 165 height 761
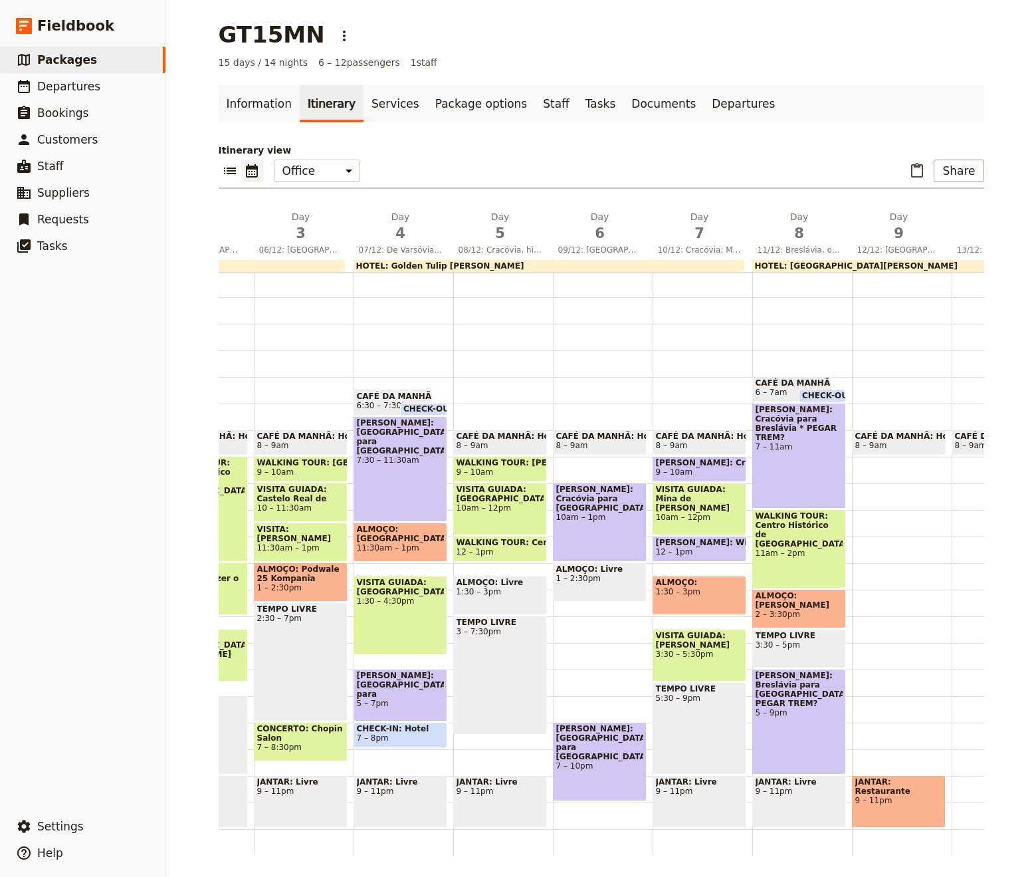
scroll to position [0, 331]
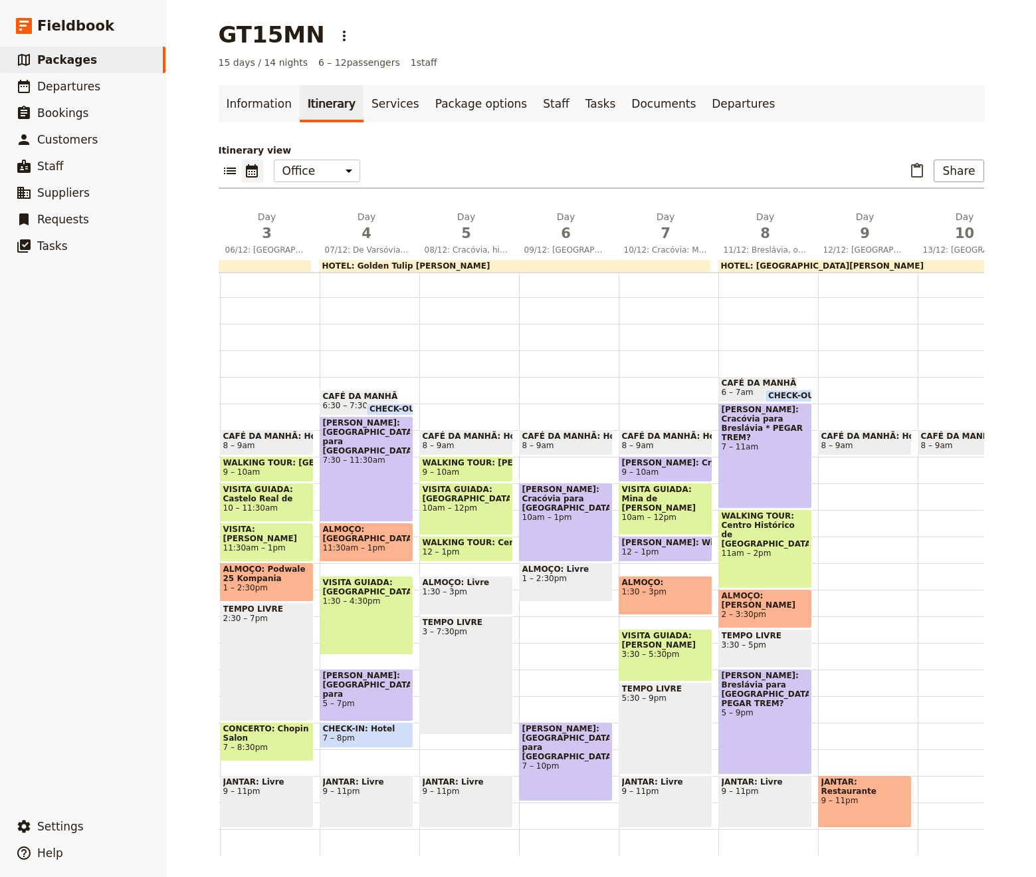
click at [684, 516] on div "VISITA GUIADA: [PERSON_NAME] de [PERSON_NAME] 10am – 12pm" at bounding box center [666, 508] width 94 height 53
select select "7"
click at [673, 671] on div "VISITA GUIADA: [PERSON_NAME] 3:30 – 5:30pm" at bounding box center [666, 655] width 94 height 53
select select "7"
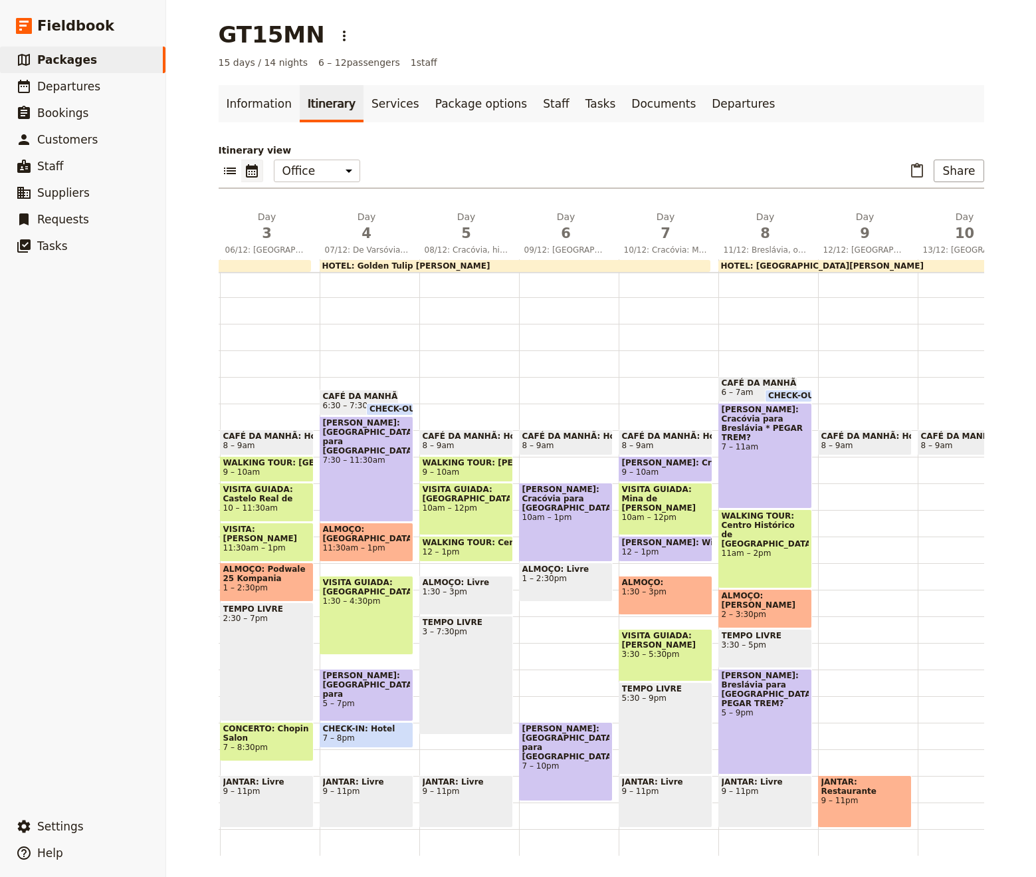
select select "7"
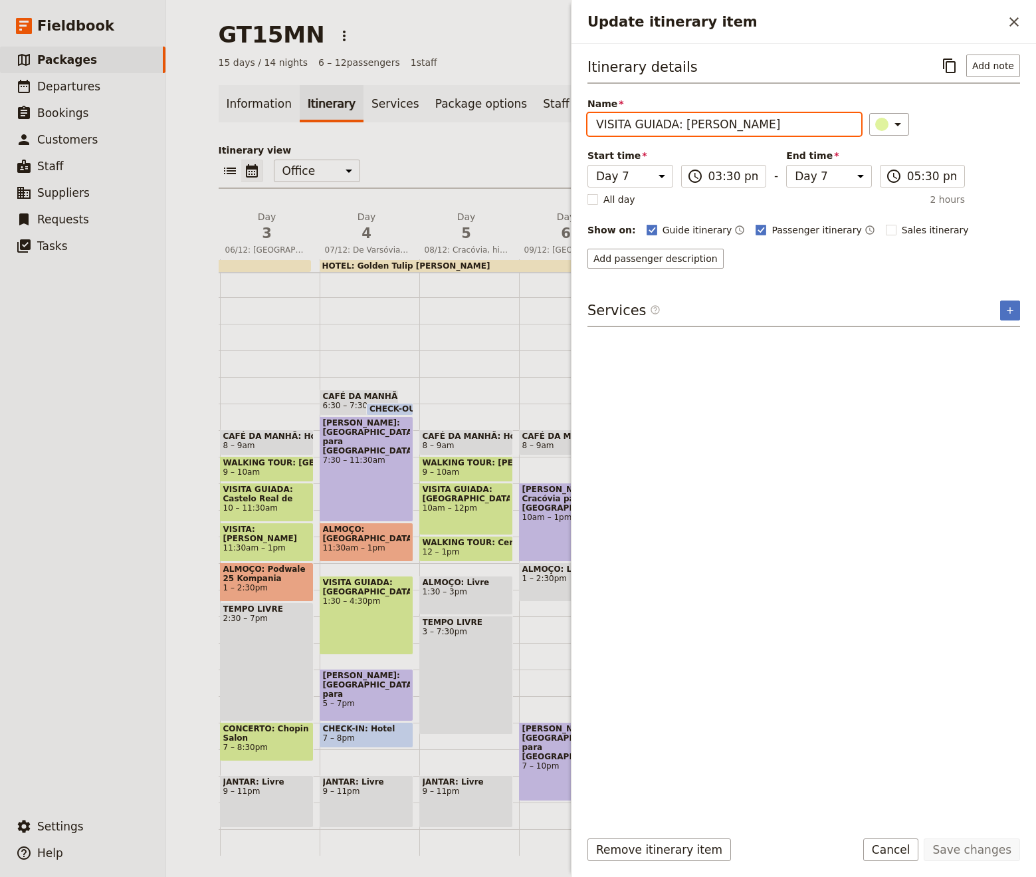
click at [767, 130] on input "VISITA GUIADA: [PERSON_NAME]" at bounding box center [724, 124] width 274 height 23
click at [503, 702] on div "TEMPO LIVRE 3 – 7:30pm" at bounding box center [466, 674] width 94 height 119
select select "5"
click at [409, 668] on div "CAFÉ DA MANHÃ: Hotel 6:30 – 7:30am CHECK-OUT: [GEOGRAPHIC_DATA] 7 – 7:30am [PER…" at bounding box center [370, 536] width 100 height 638
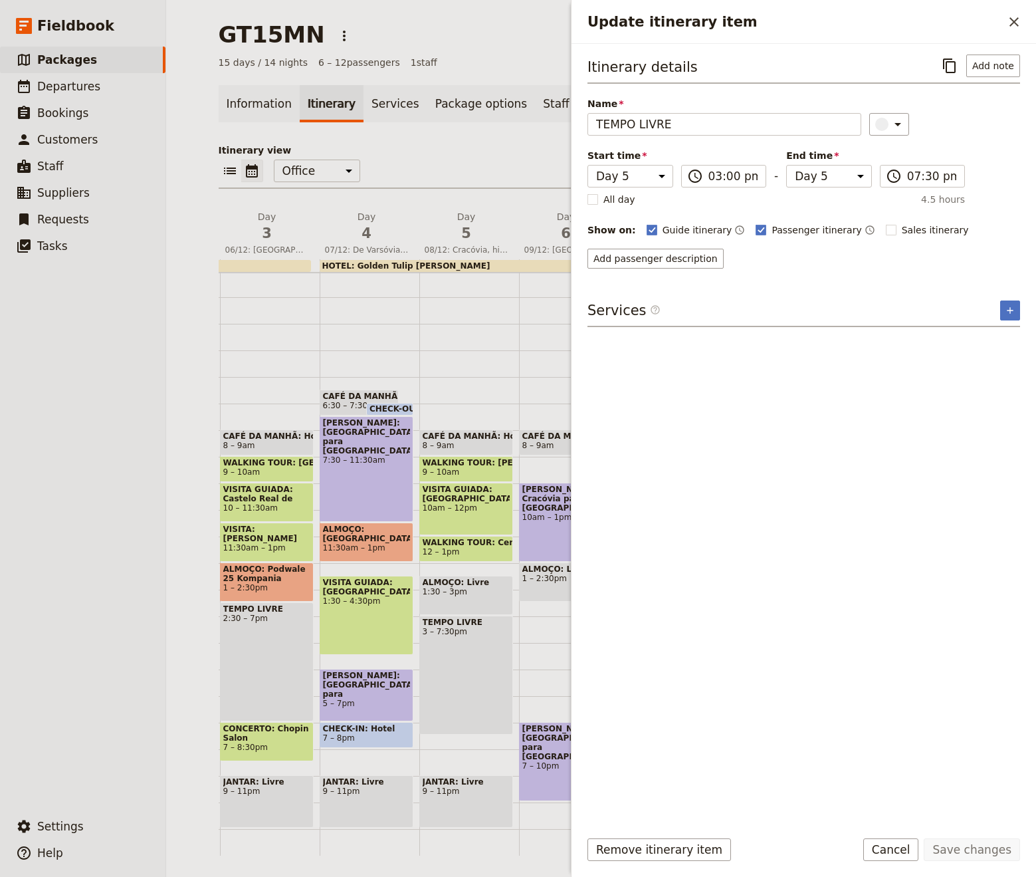
select select "4"
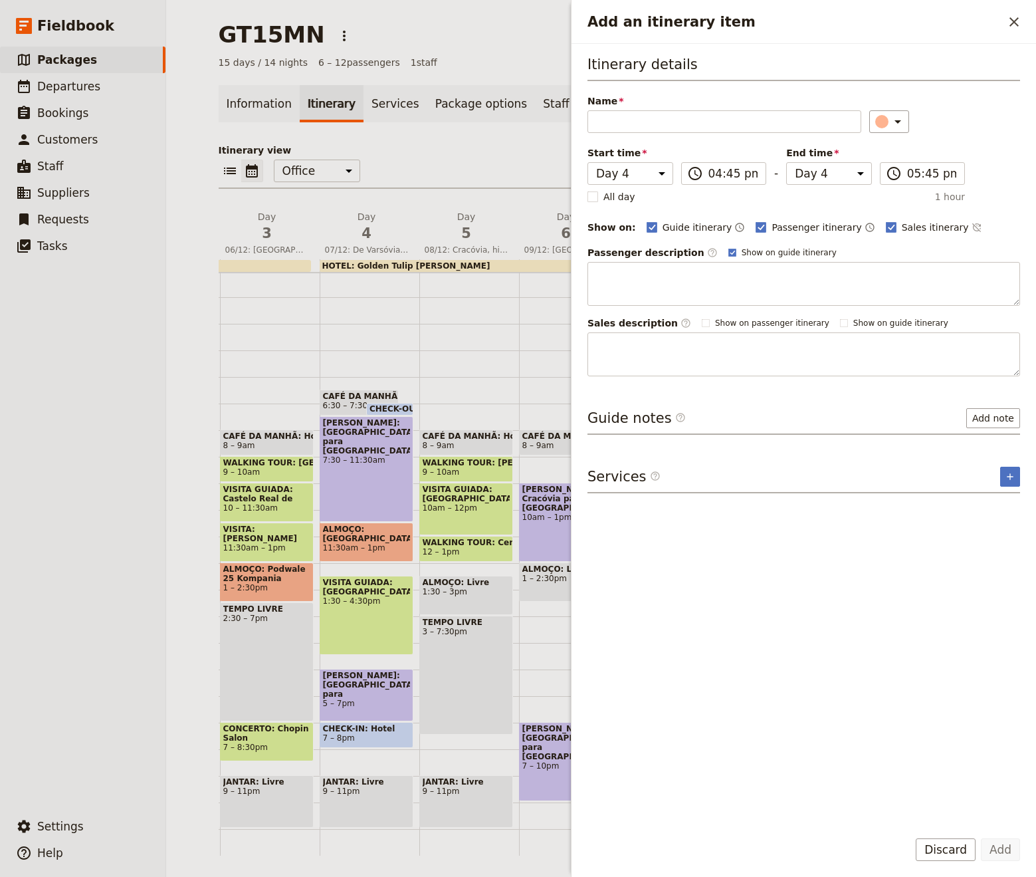
click at [426, 328] on div "CAFÉ DA MANHÃ: Hotel 8 – 9am WALKING TOUR: [PERSON_NAME] 9 – 10am VISITA [GEOGR…" at bounding box center [469, 536] width 100 height 638
select select "5"
click at [1018, 17] on icon "Close drawer" at bounding box center [1014, 22] width 16 height 16
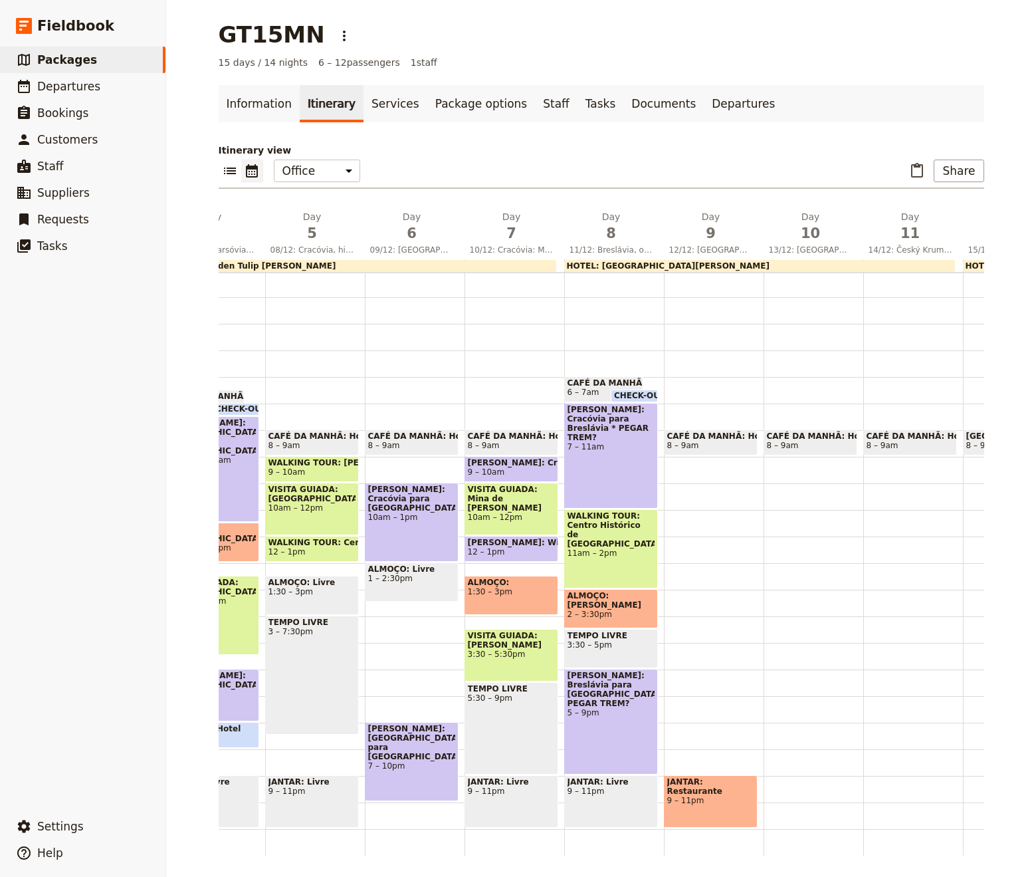
scroll to position [0, 522]
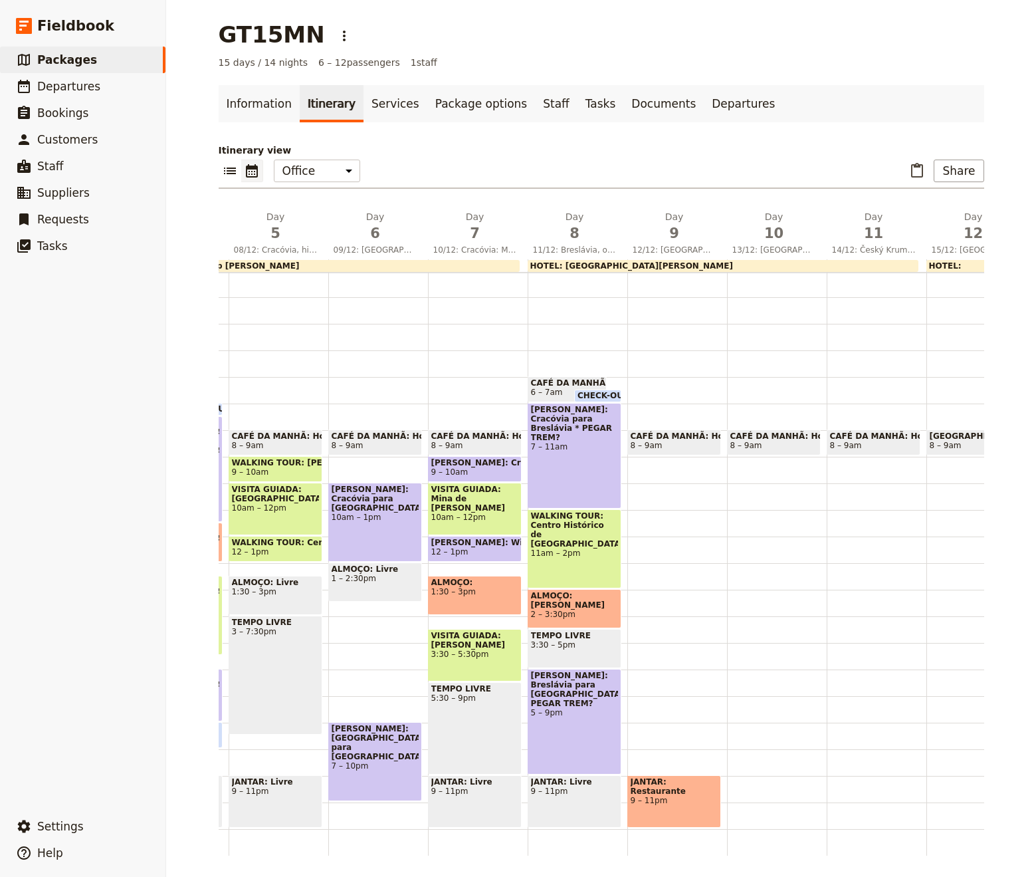
click at [595, 611] on span "2 – 3:30pm" at bounding box center [574, 613] width 87 height 9
select select "8"
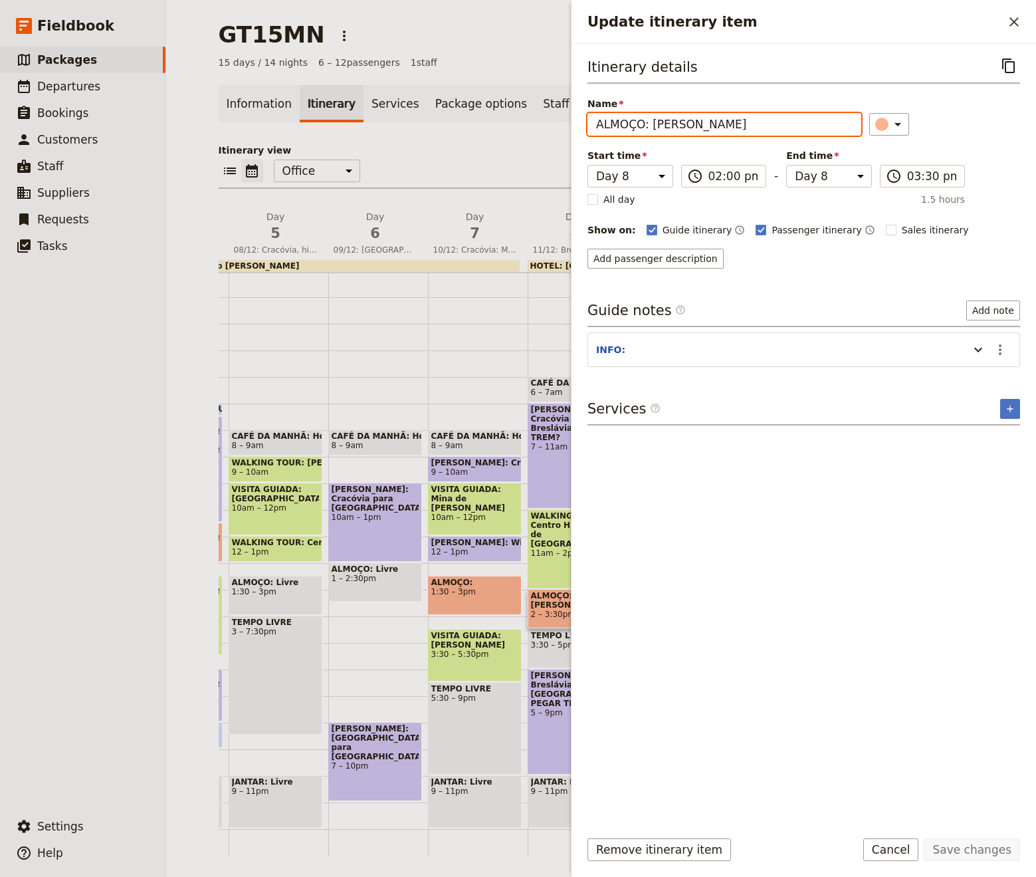
click at [768, 114] on input "ALMOÇO: [PERSON_NAME]" at bounding box center [724, 124] width 274 height 23
click at [768, 124] on input "ALMOÇO: [PERSON_NAME]" at bounding box center [724, 124] width 274 height 23
click at [390, 432] on span "CAFÉ DA MANHÃ: Hotel" at bounding box center [375, 435] width 87 height 9
select select "6"
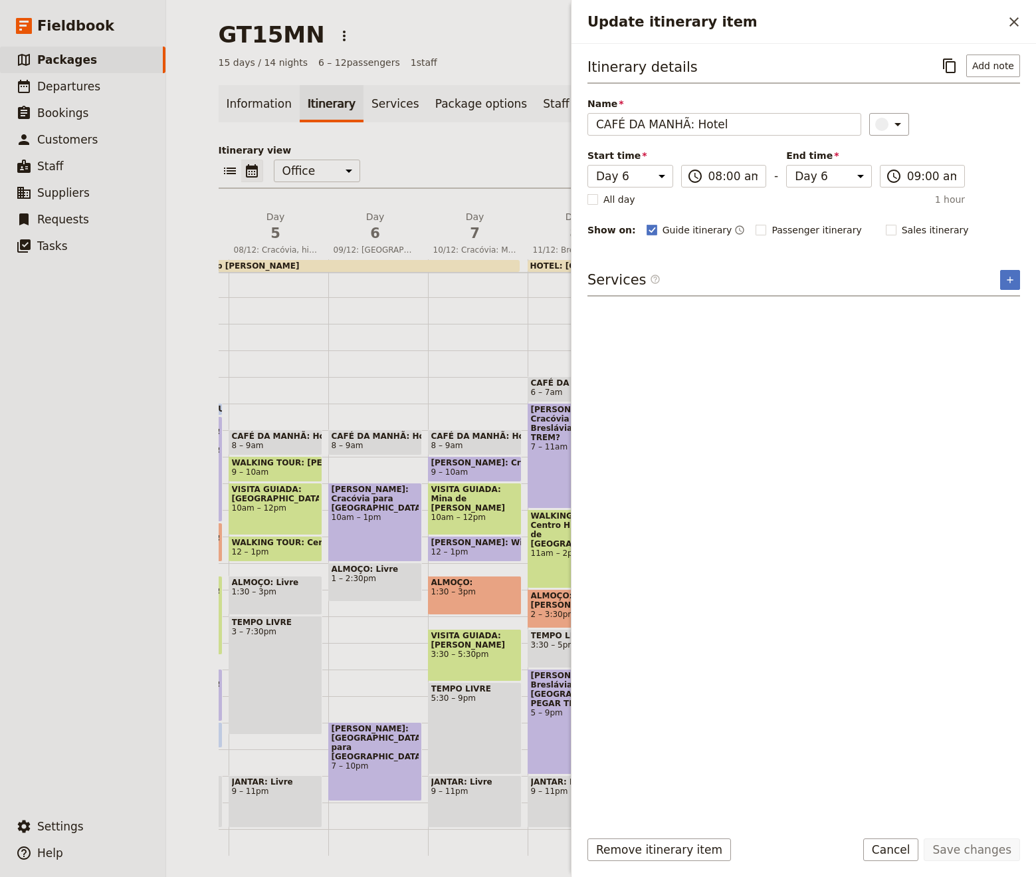
click at [425, 368] on div "CAFÉ DA MANHÃ: Hotel 8 – 9am [PERSON_NAME]: [GEOGRAPHIC_DATA] para [GEOGRAPHIC_…" at bounding box center [378, 536] width 100 height 638
select select "6"
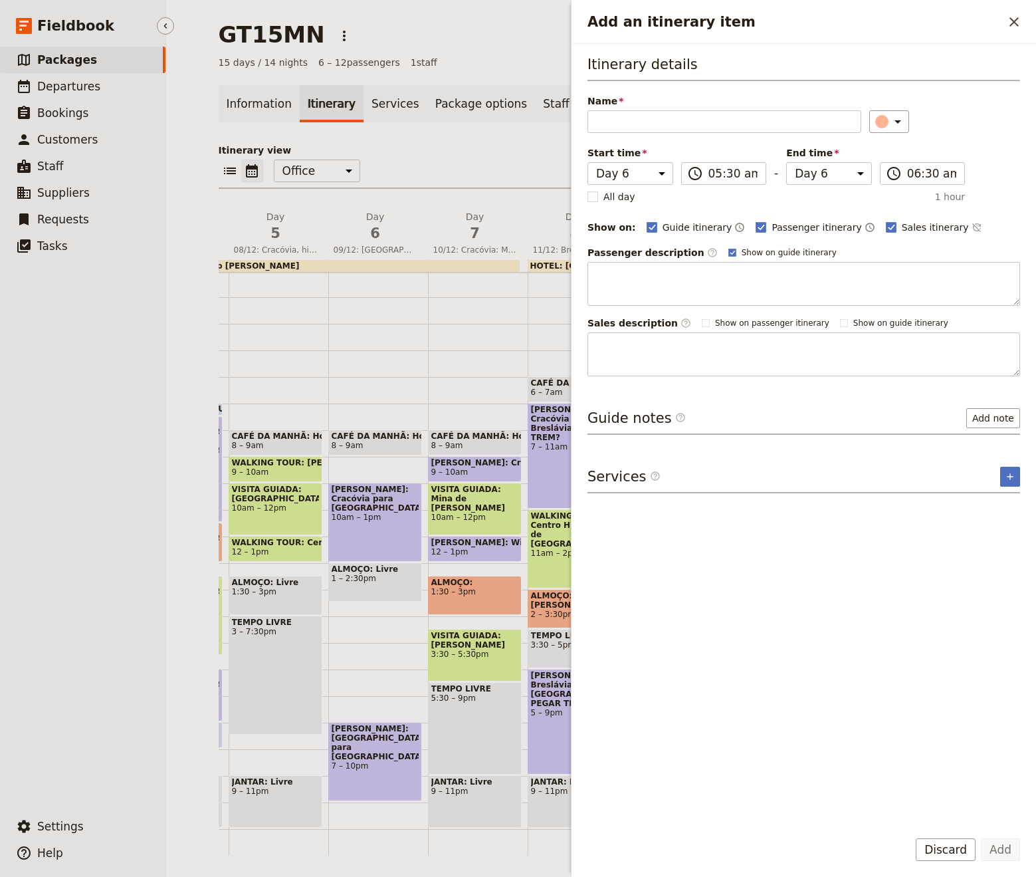
click at [24, 469] on ul "​ Packages ​ Departures ​ Bookings ​ Customers ​ Staff ​ Suppliers ​ Requests ​…" at bounding box center [82, 427] width 165 height 761
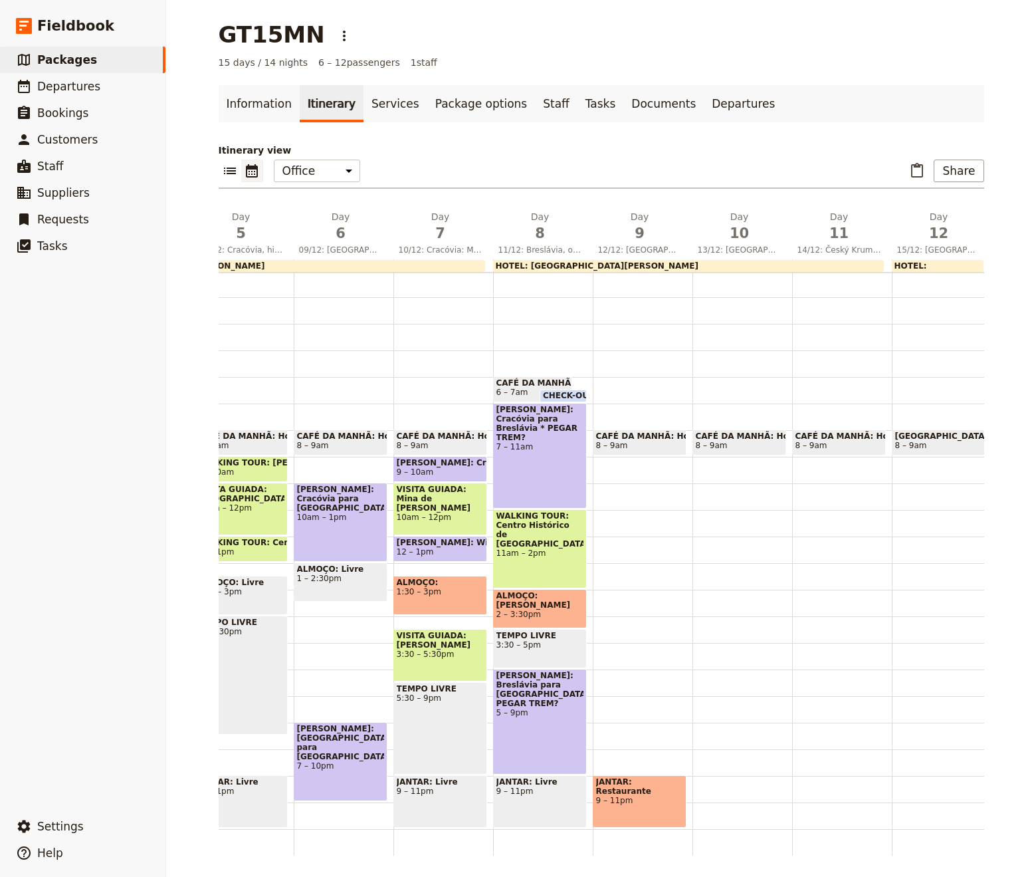
scroll to position [0, 557]
click at [112, 57] on link "​ Packages" at bounding box center [82, 60] width 165 height 27
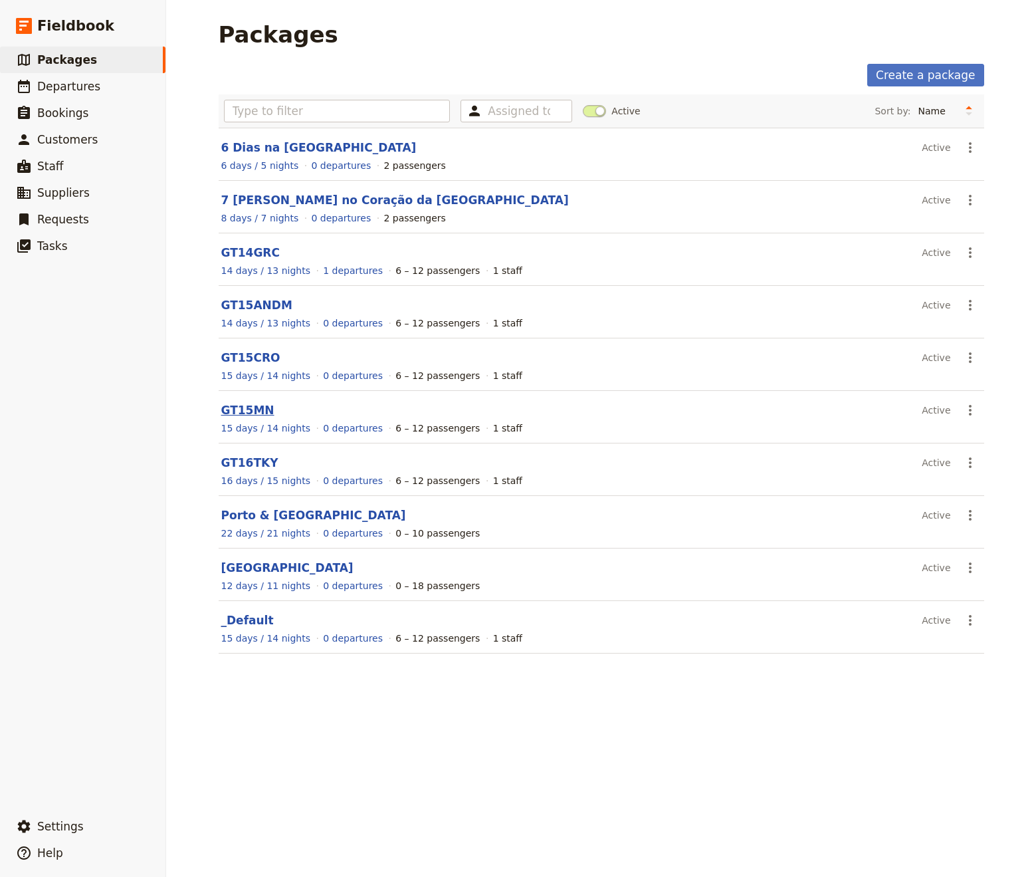
click at [254, 403] on link "GT15MN" at bounding box center [247, 409] width 53 height 13
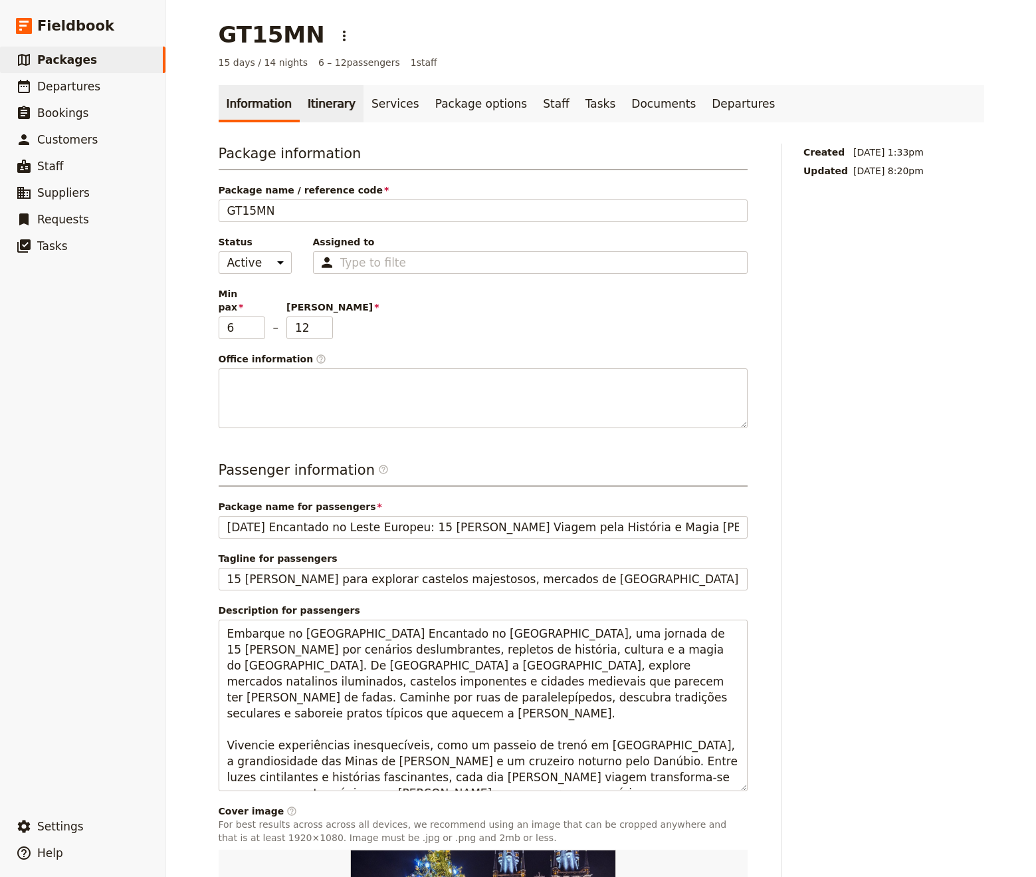
click at [324, 108] on link "Itinerary" at bounding box center [332, 103] width 64 height 37
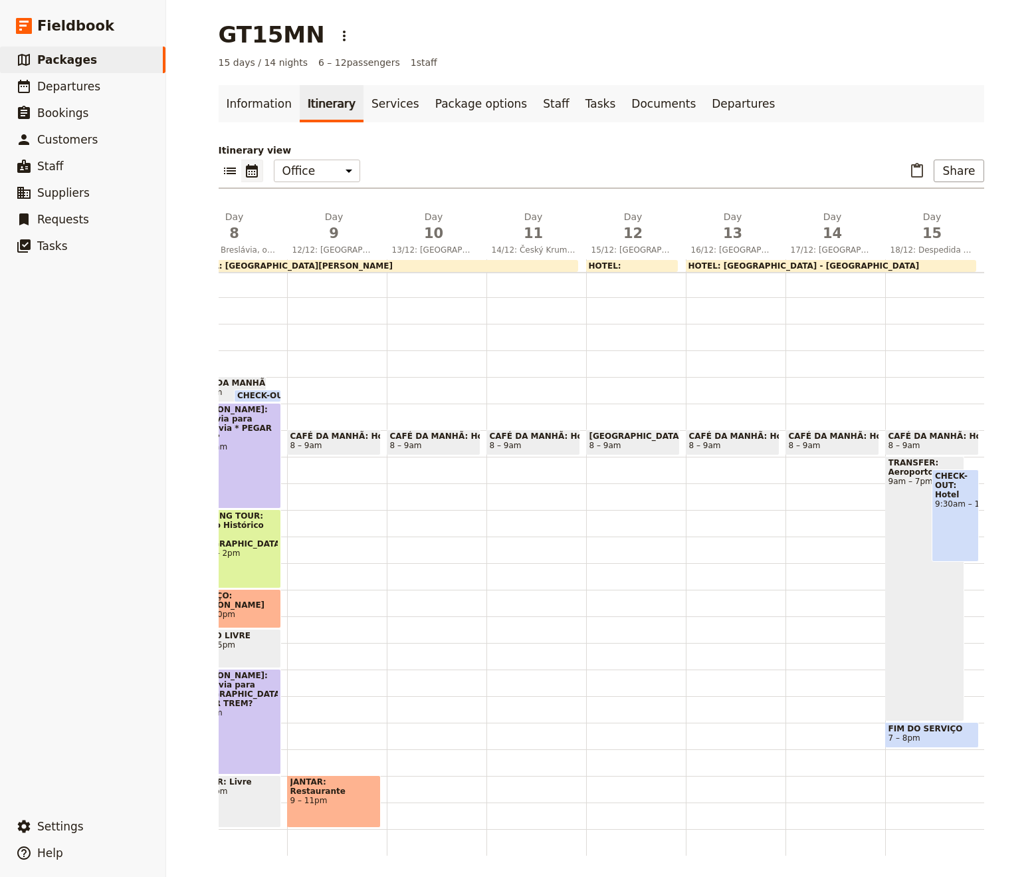
scroll to position [0, 950]
